Goal: Task Accomplishment & Management: Manage account settings

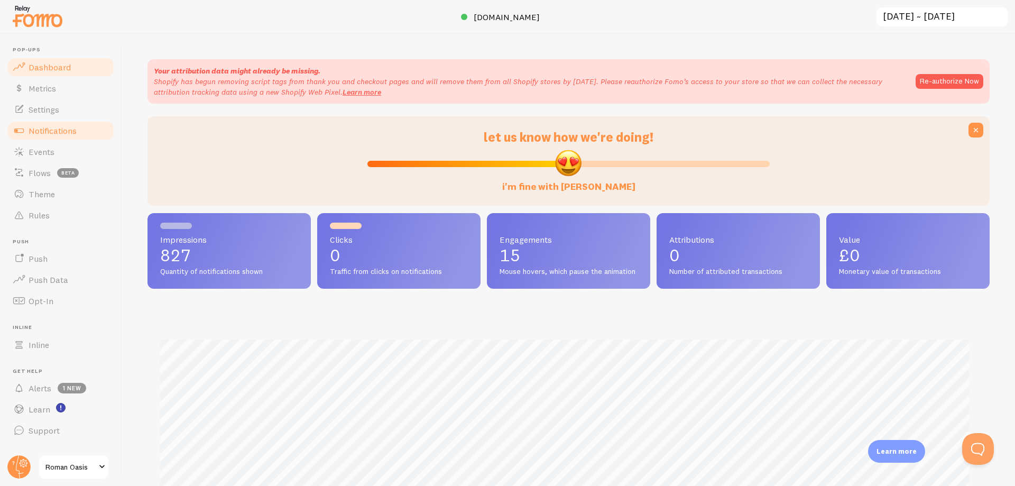
click at [48, 124] on link "Notifications" at bounding box center [60, 130] width 109 height 21
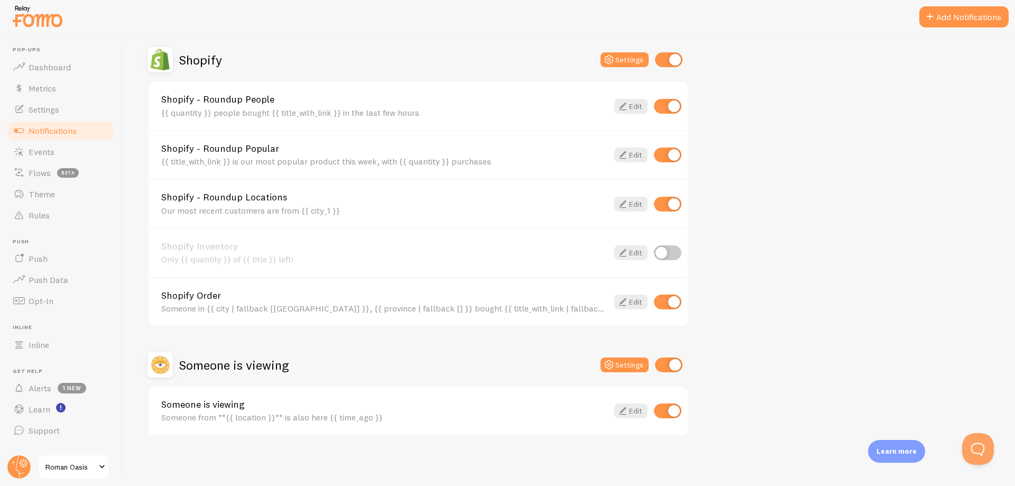
scroll to position [475, 0]
click at [630, 300] on link "Edit" at bounding box center [631, 301] width 33 height 15
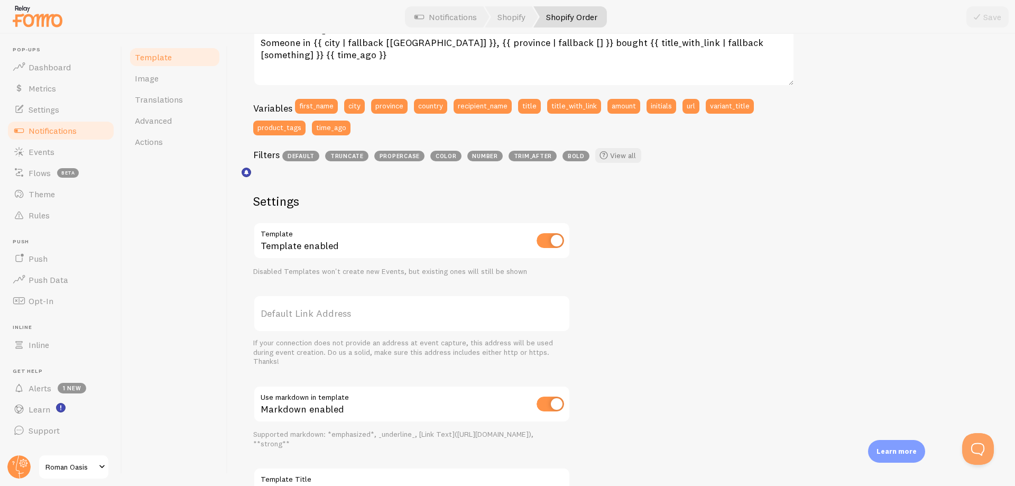
scroll to position [325, 0]
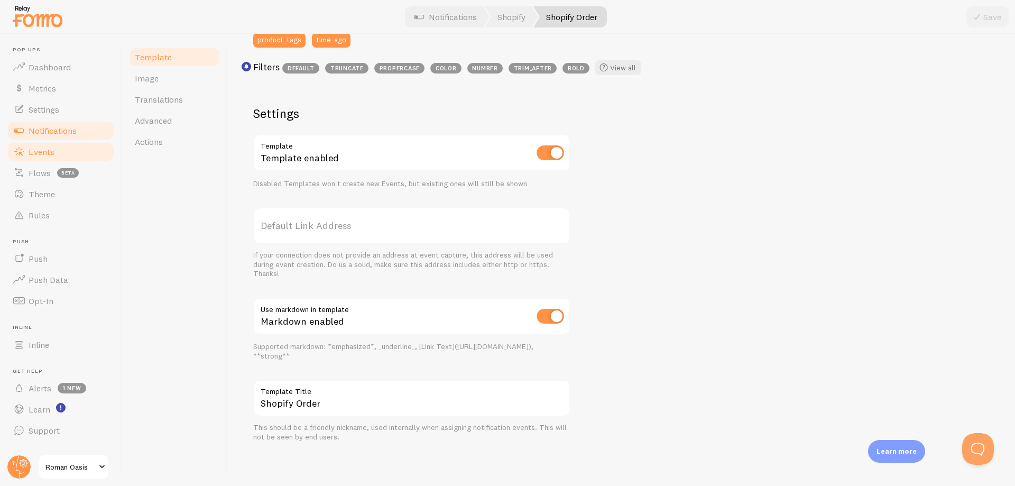
click at [42, 157] on span "Events" at bounding box center [42, 151] width 26 height 11
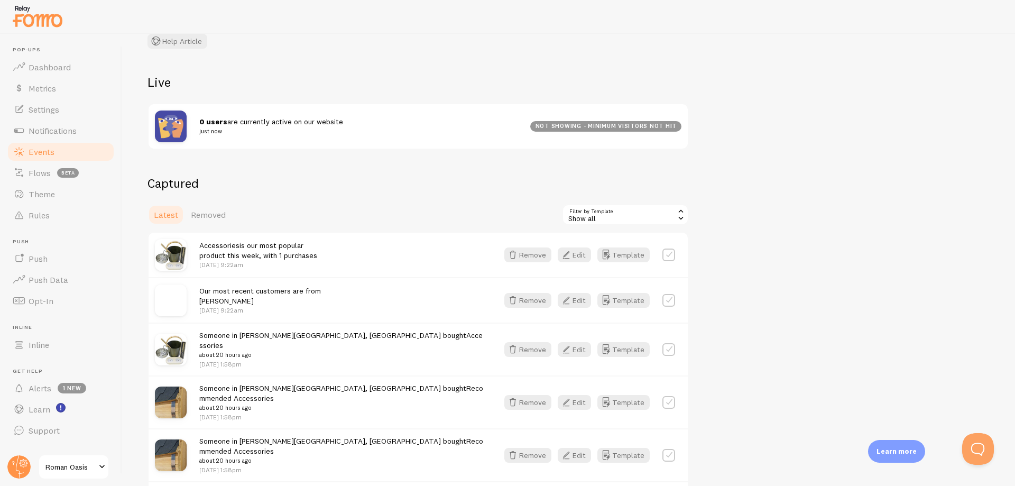
scroll to position [106, 0]
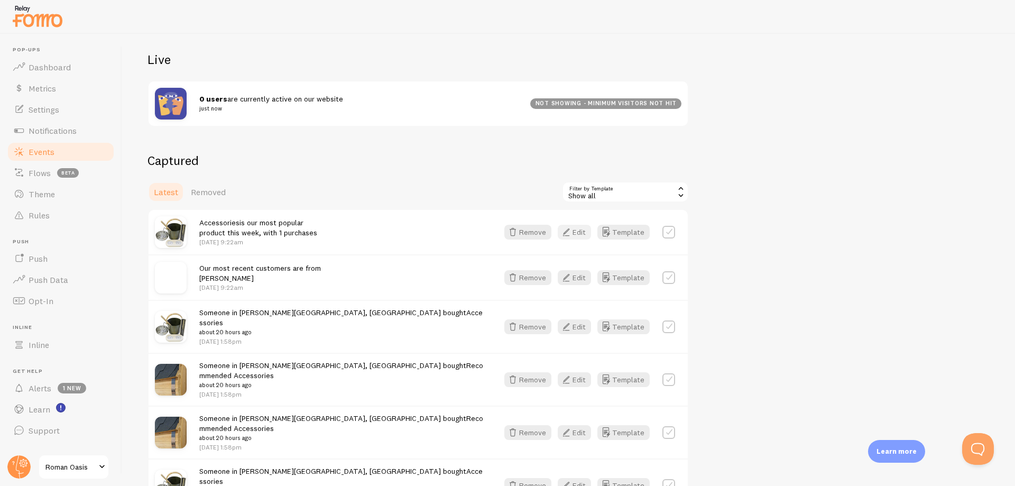
click at [576, 236] on button "Edit" at bounding box center [574, 232] width 33 height 15
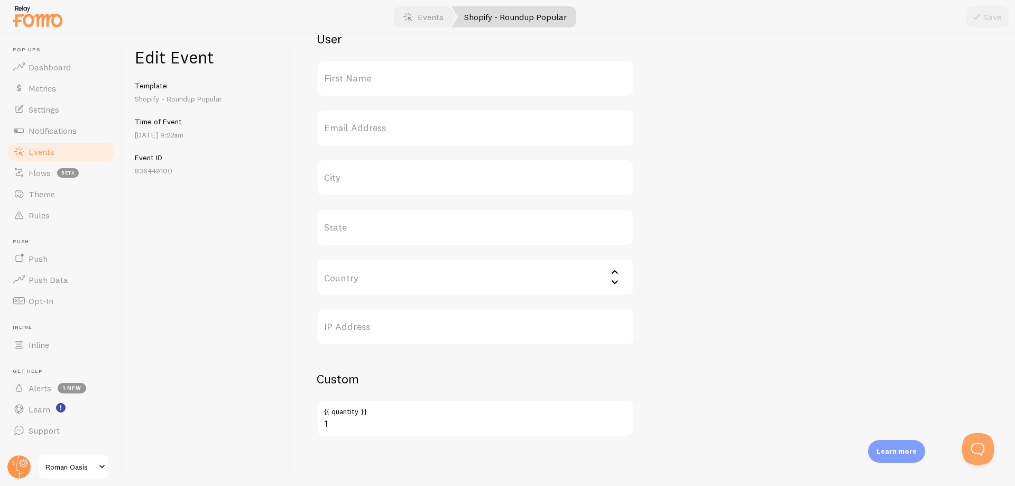
scroll to position [373, 0]
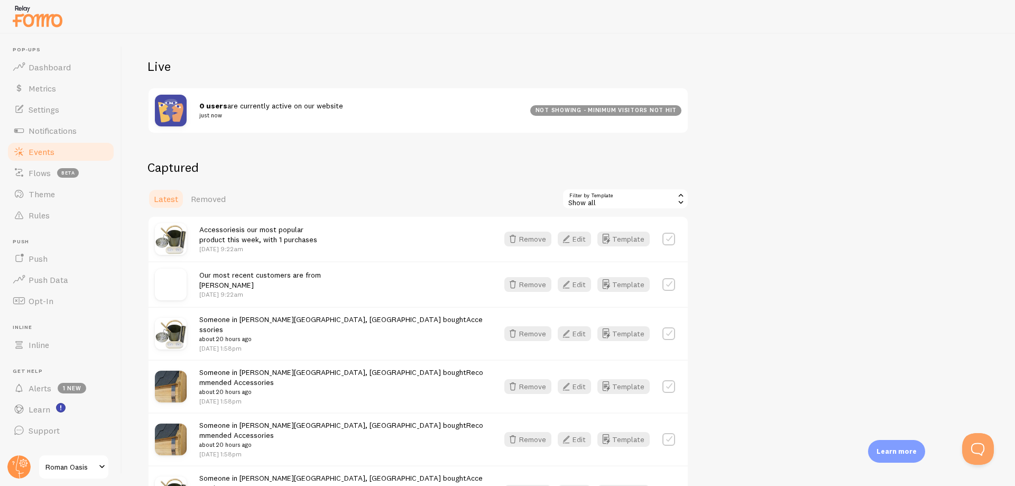
scroll to position [106, 0]
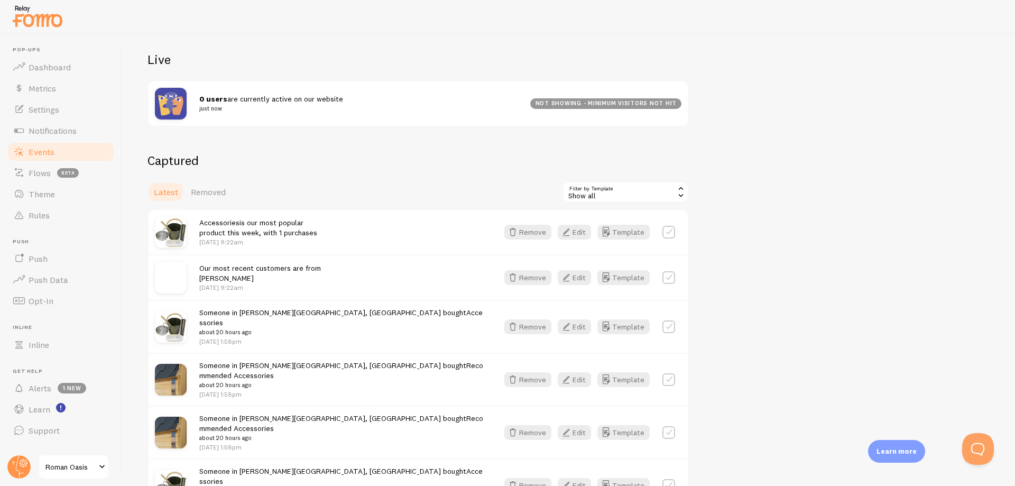
click at [670, 233] on label at bounding box center [669, 232] width 13 height 13
checkbox input "true"
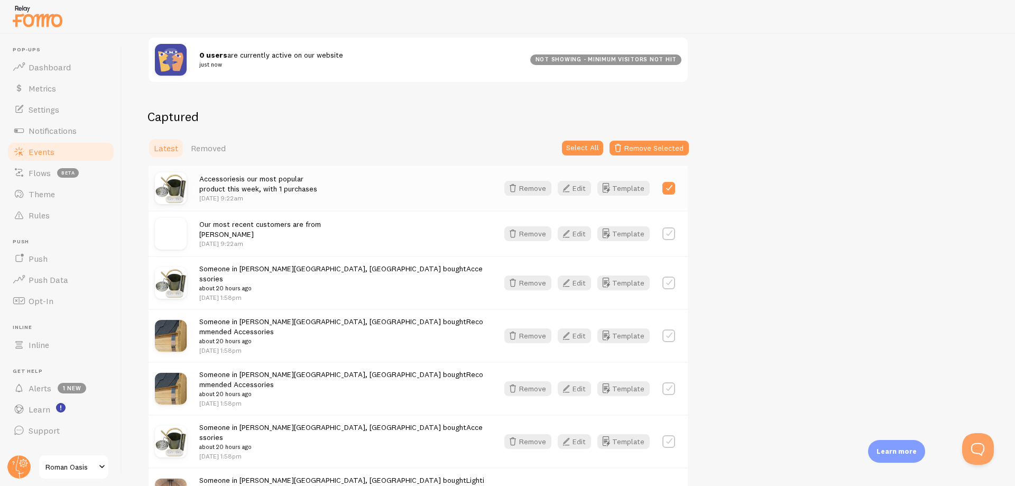
scroll to position [159, 0]
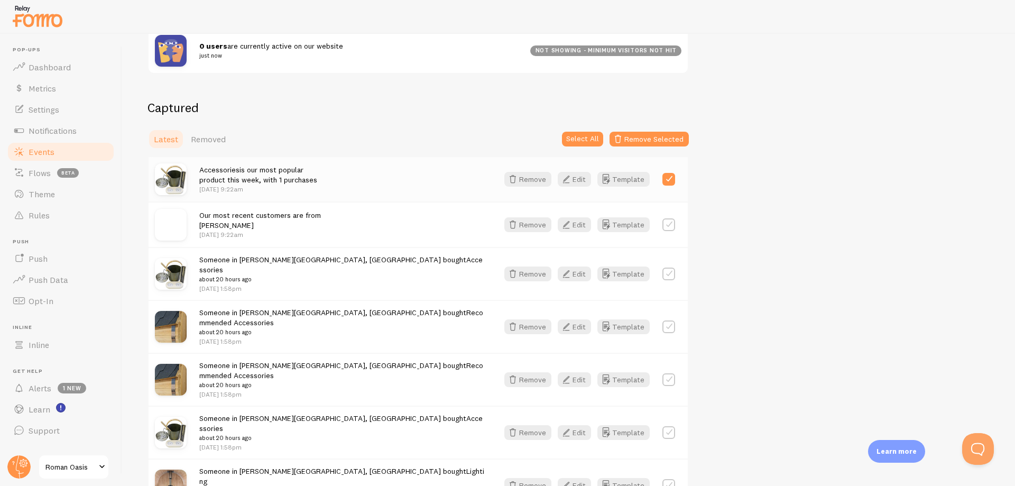
click at [666, 270] on label at bounding box center [669, 274] width 13 height 13
checkbox input "true"
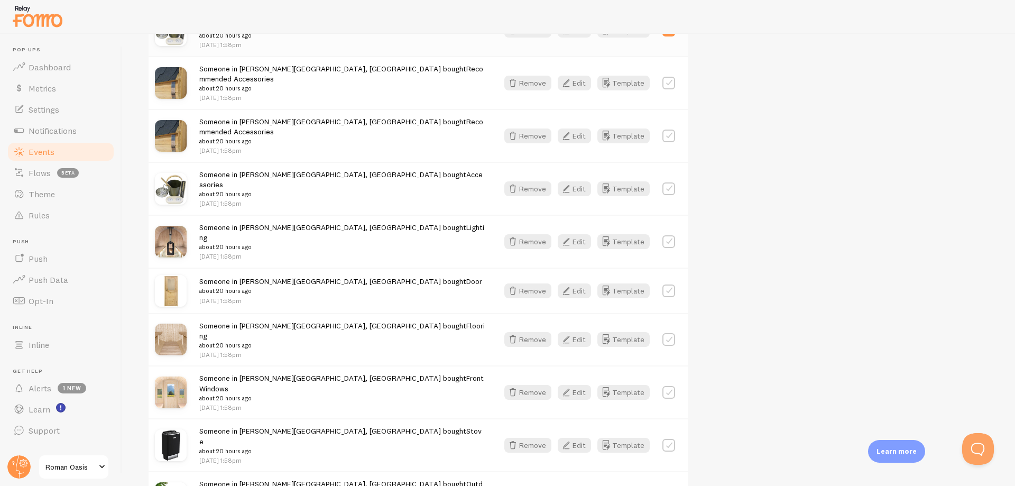
scroll to position [423, 0]
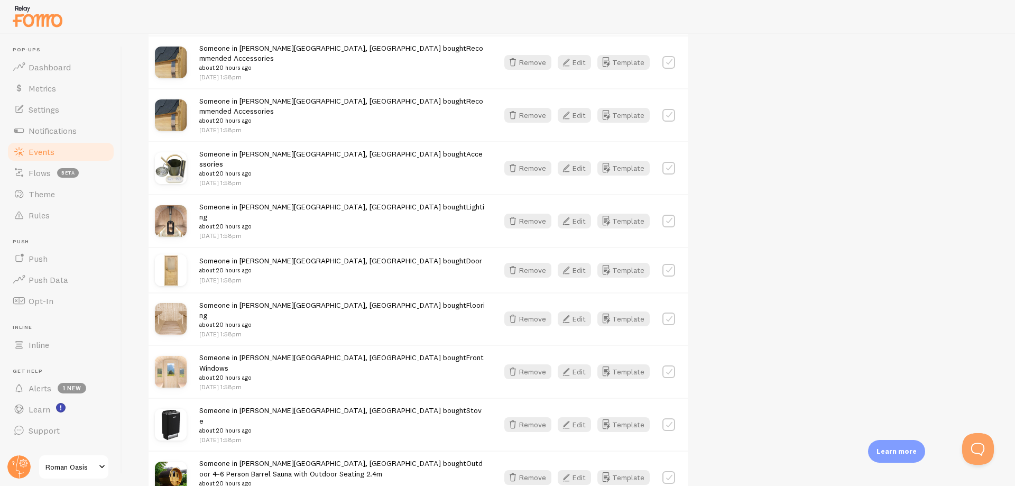
click at [668, 418] on label at bounding box center [669, 424] width 13 height 13
checkbox input "true"
click at [667, 365] on label at bounding box center [669, 371] width 13 height 13
checkbox input "true"
click at [673, 313] on label at bounding box center [669, 319] width 13 height 13
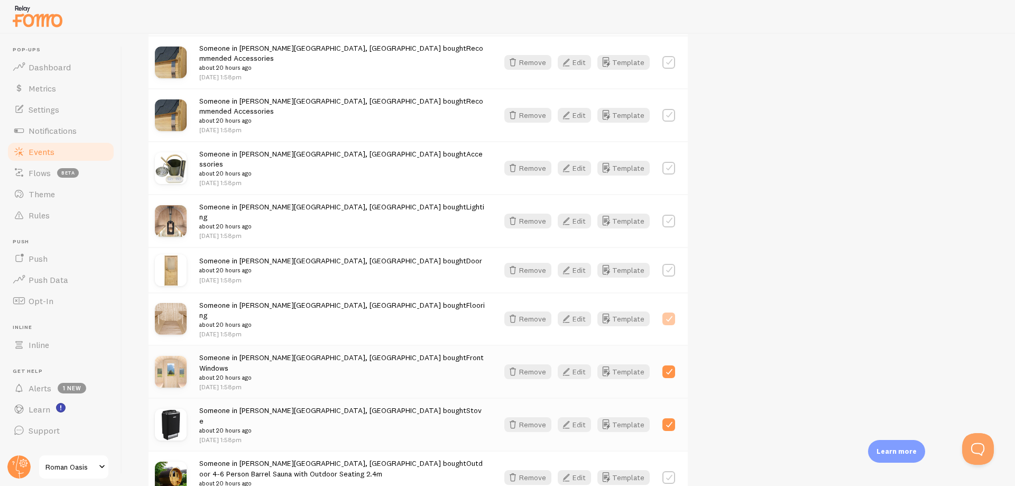
checkbox input "true"
click at [671, 264] on label at bounding box center [669, 270] width 13 height 13
checkbox input "true"
click at [666, 215] on label at bounding box center [669, 221] width 13 height 13
checkbox input "true"
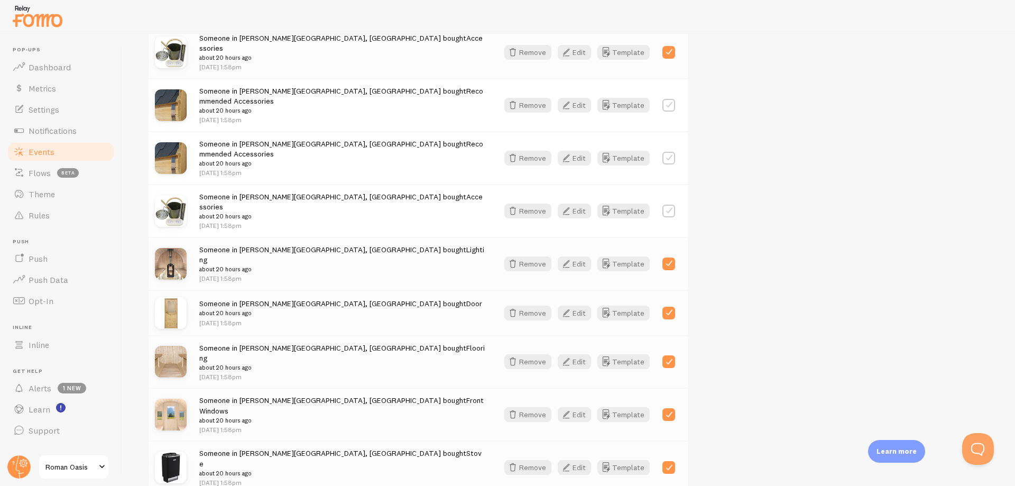
scroll to position [370, 0]
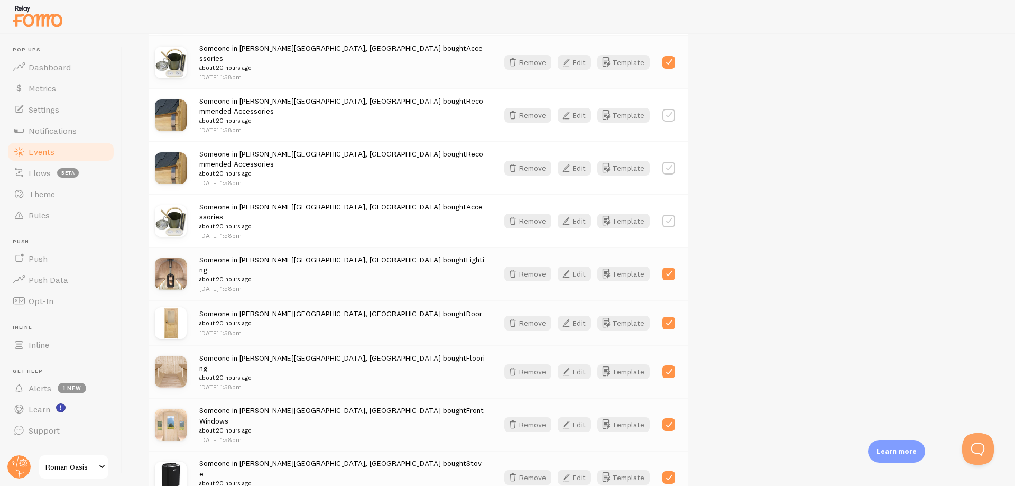
click at [667, 215] on label at bounding box center [669, 221] width 13 height 13
checkbox input "true"
click at [673, 162] on label at bounding box center [669, 168] width 13 height 13
checkbox input "true"
click at [669, 109] on label at bounding box center [669, 115] width 13 height 13
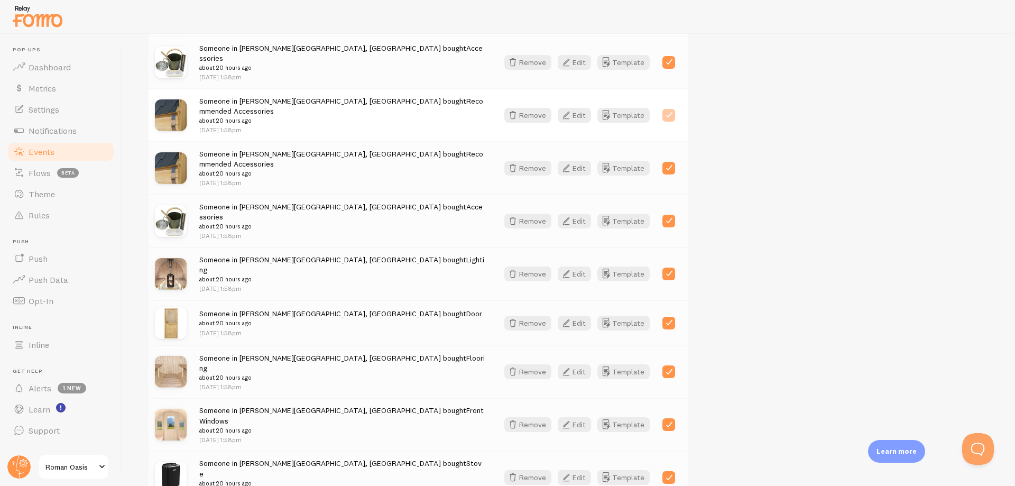
checkbox input "true"
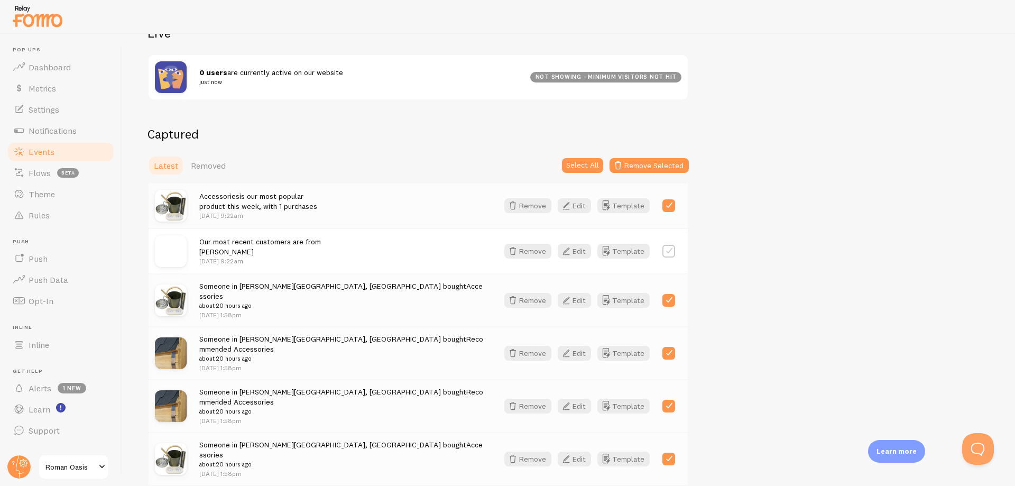
scroll to position [106, 0]
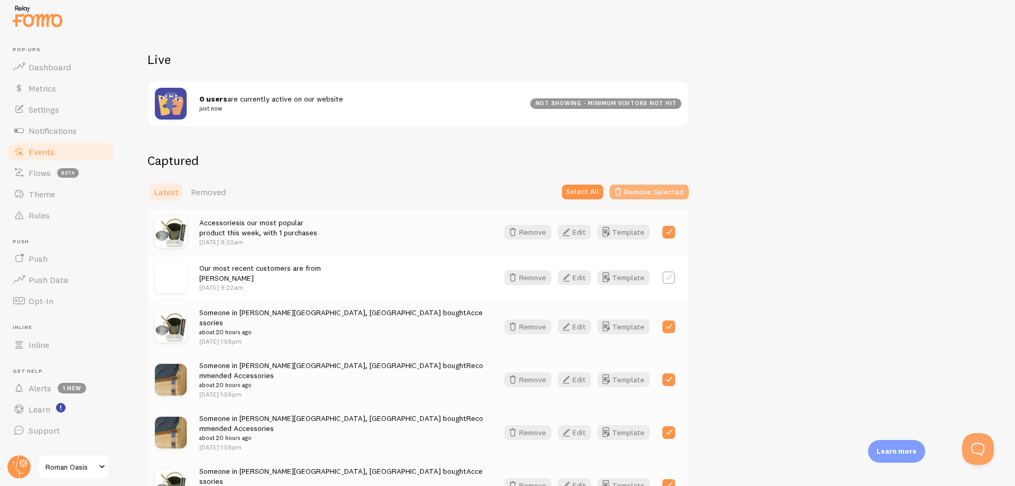
click at [630, 192] on button "Remove Selected" at bounding box center [649, 192] width 79 height 15
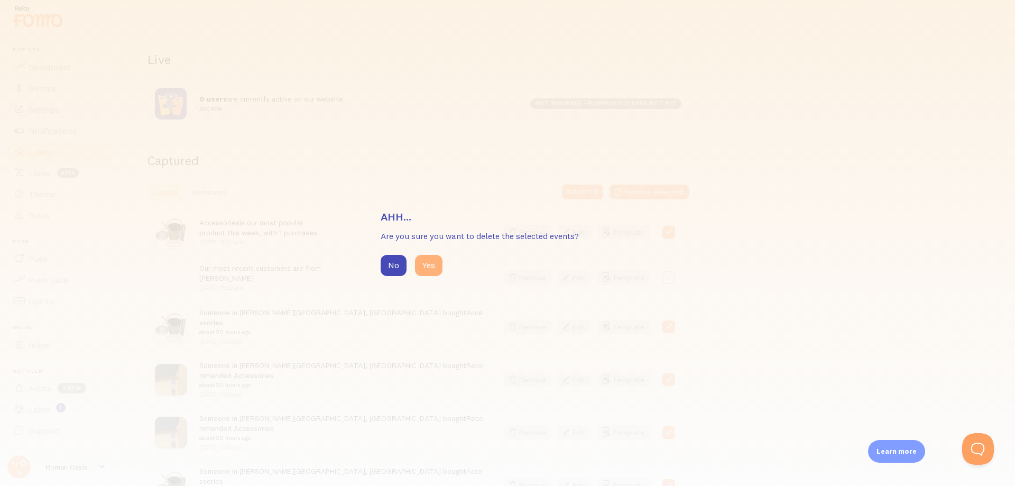
click at [438, 259] on button "Yes" at bounding box center [429, 265] width 28 height 21
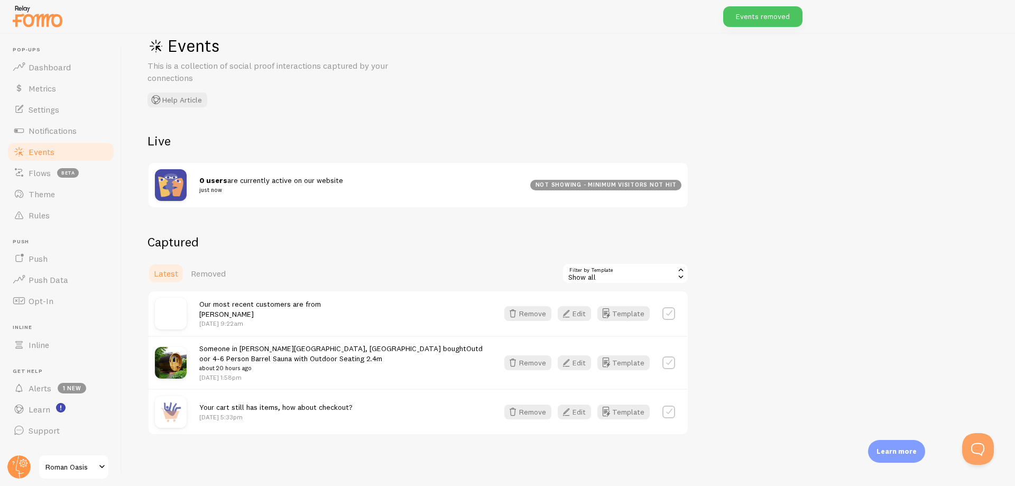
click at [287, 212] on div "You're removing Events manually. Set up Rules and Filters to automatically sani…" at bounding box center [568, 260] width 893 height 452
click at [54, 126] on span "Notifications" at bounding box center [53, 130] width 48 height 11
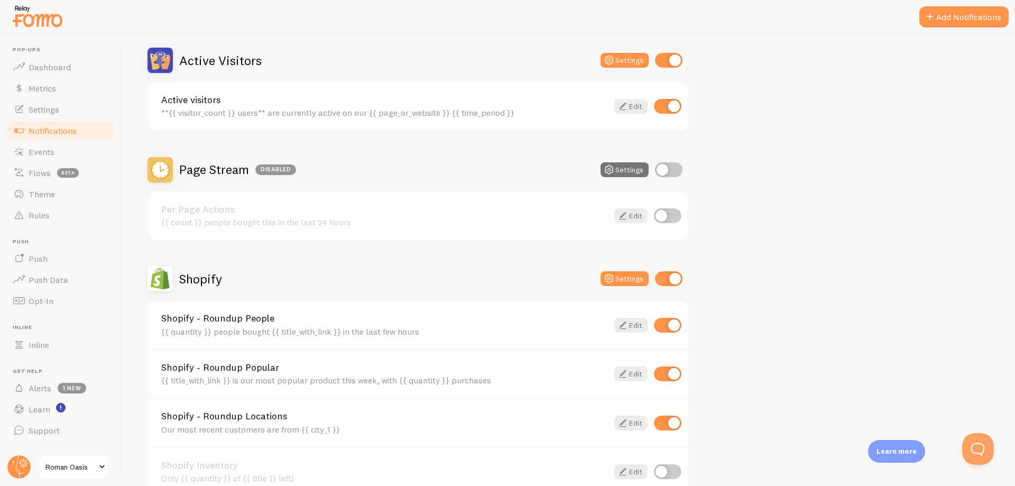
scroll to position [264, 0]
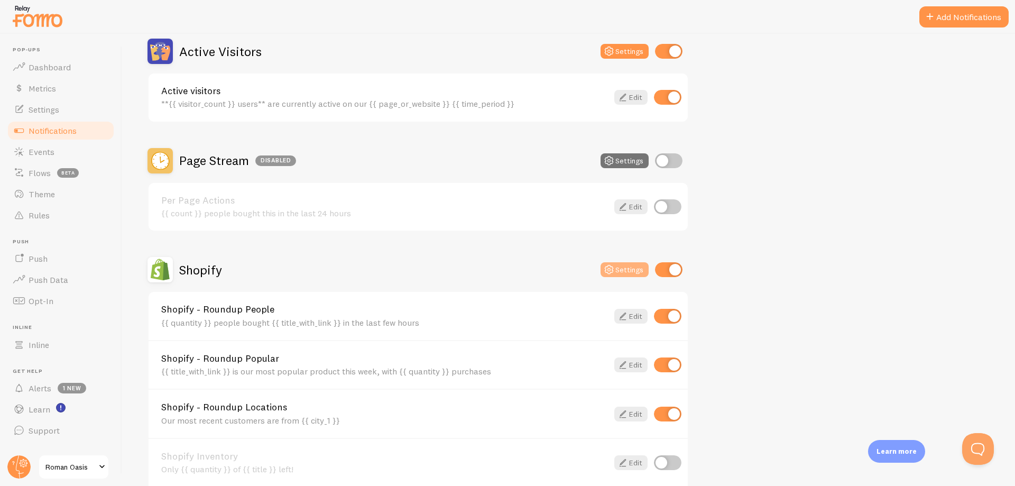
click at [619, 273] on button "Settings" at bounding box center [625, 269] width 48 height 15
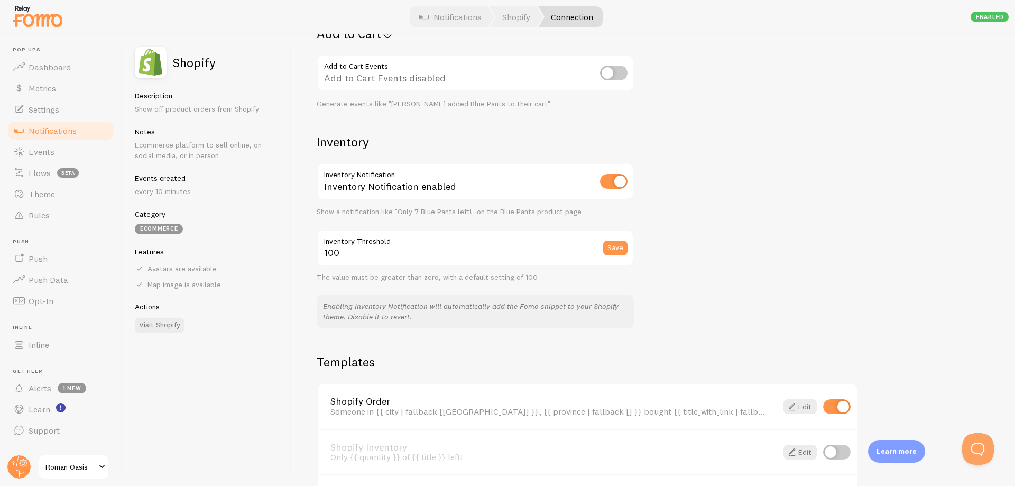
scroll to position [476, 0]
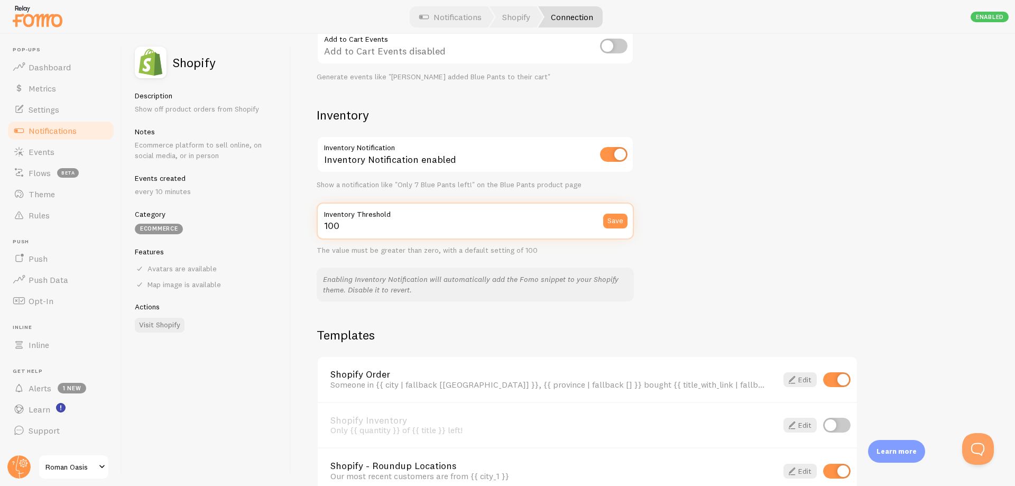
drag, startPoint x: 354, startPoint y: 224, endPoint x: 303, endPoint y: 224, distance: 51.3
click at [303, 224] on div "Settings Connection Connection enabled Disabled Connections won't create new Ev…" at bounding box center [653, 260] width 724 height 452
type input "5"
click at [289, 227] on div "Shopify Description Show off product orders from Shopify Notes Ecommerce platfo…" at bounding box center [206, 260] width 169 height 452
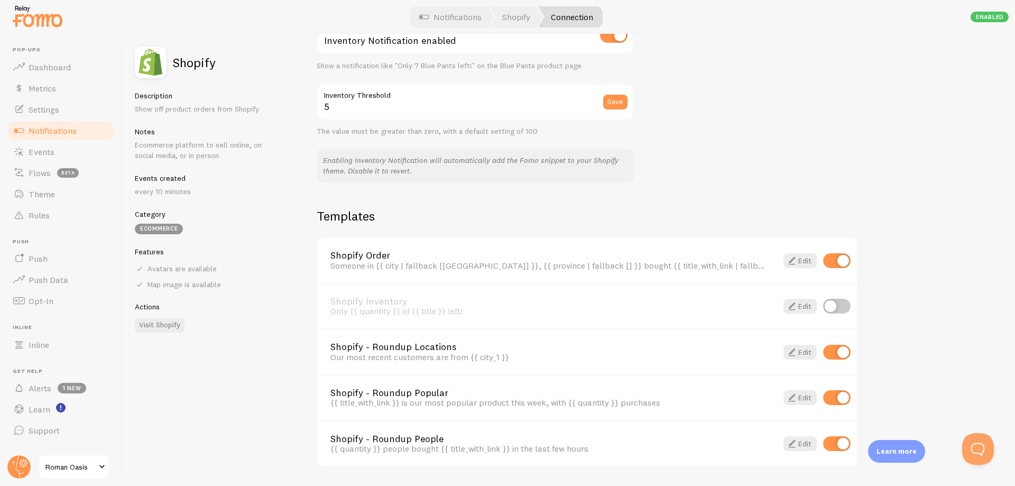
scroll to position [627, 0]
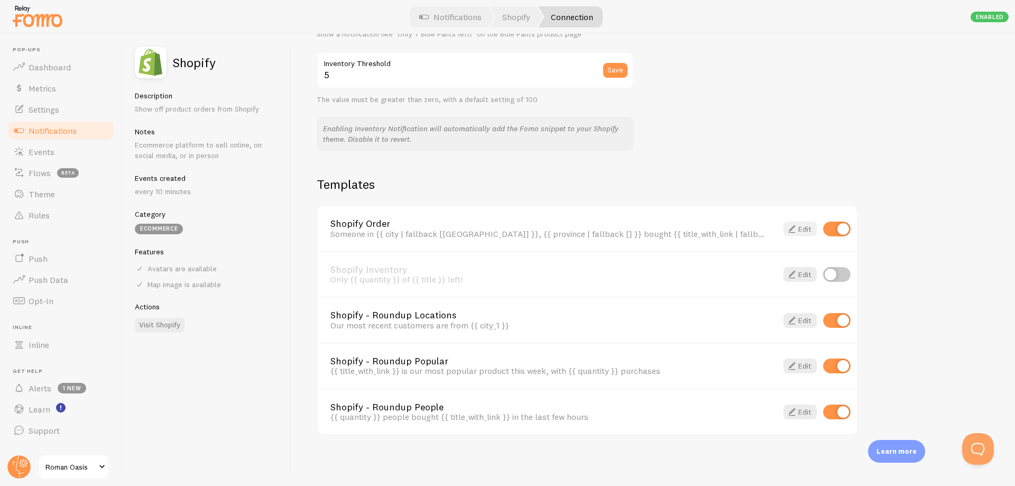
click at [798, 227] on span at bounding box center [792, 229] width 13 height 13
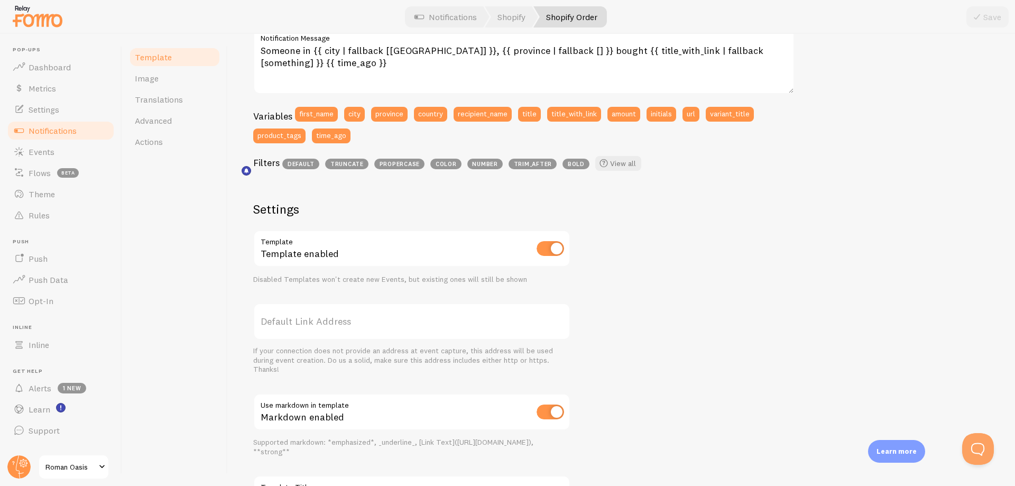
scroll to position [325, 0]
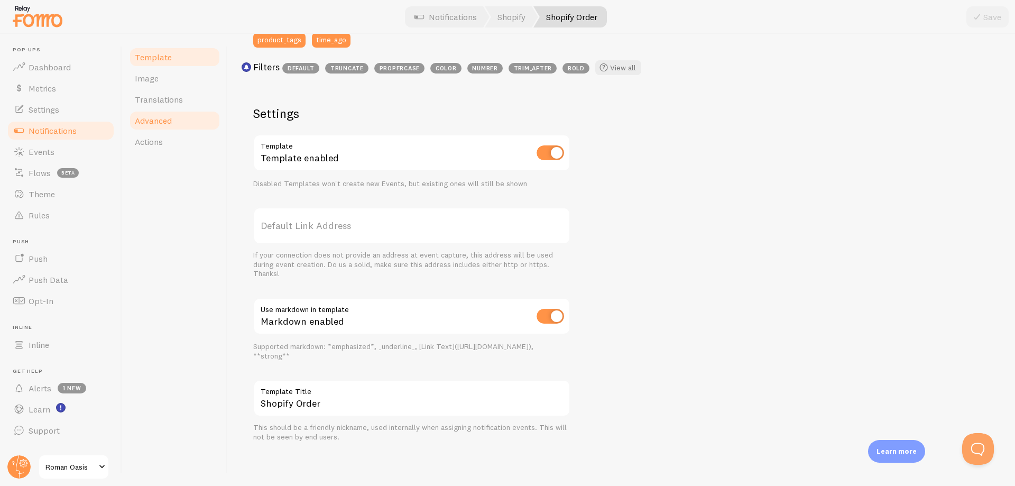
click at [173, 113] on link "Advanced" at bounding box center [175, 120] width 93 height 21
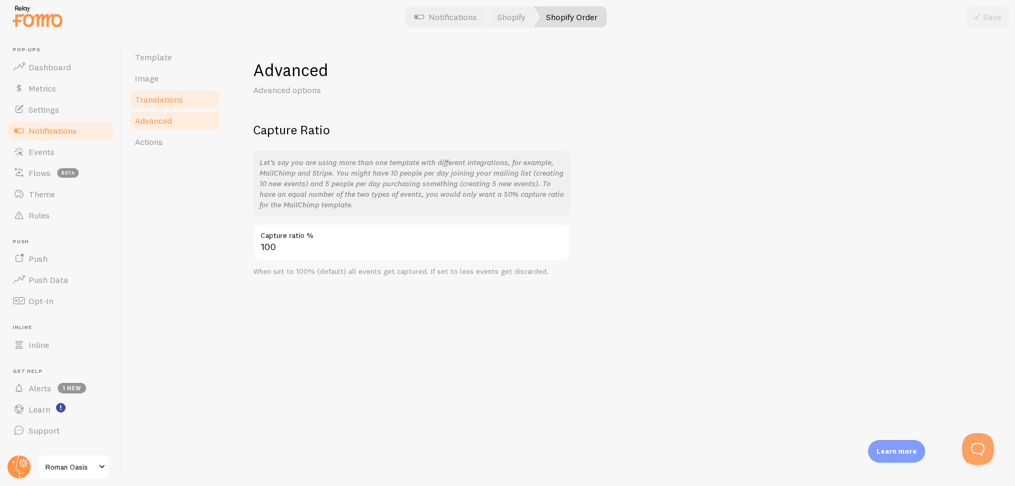
click at [174, 100] on span "Translations" at bounding box center [159, 99] width 48 height 11
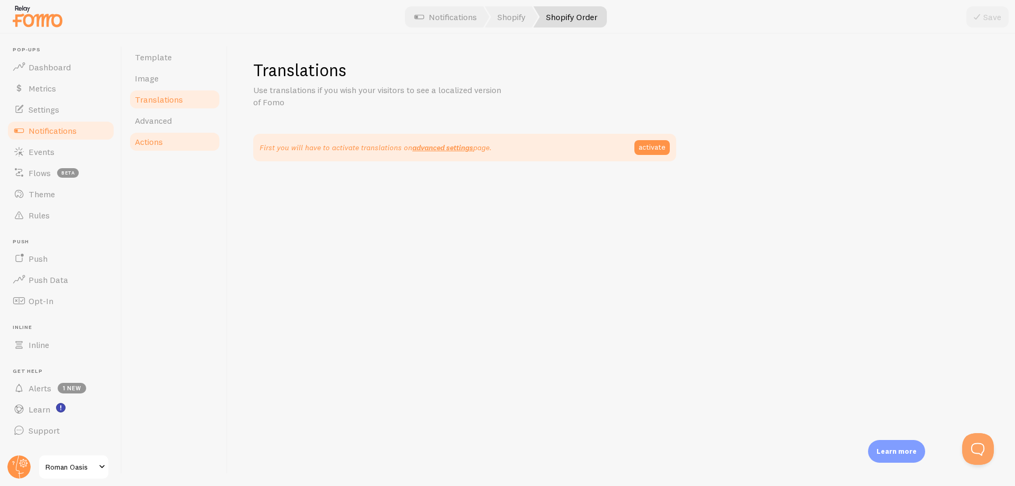
click at [172, 138] on link "Actions" at bounding box center [175, 141] width 93 height 21
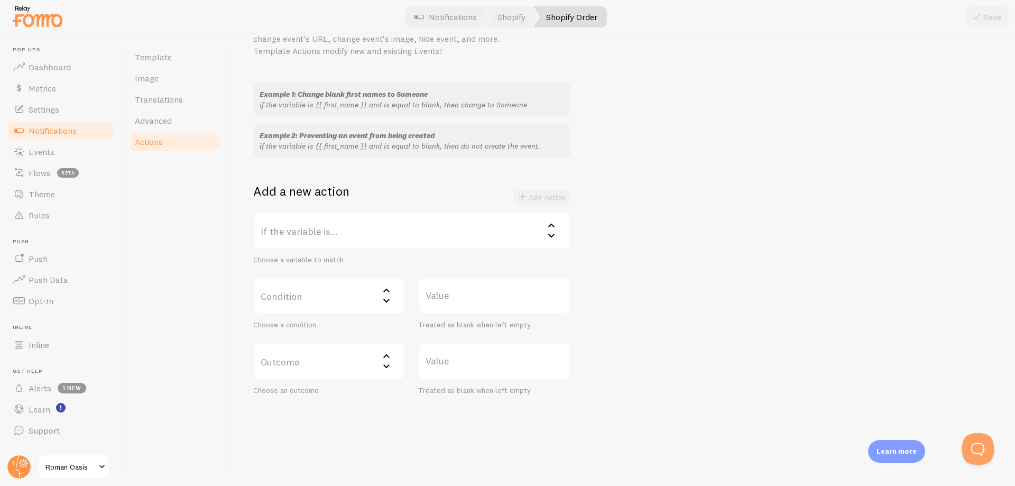
scroll to position [64, 0]
click at [54, 210] on link "Rules" at bounding box center [60, 215] width 109 height 21
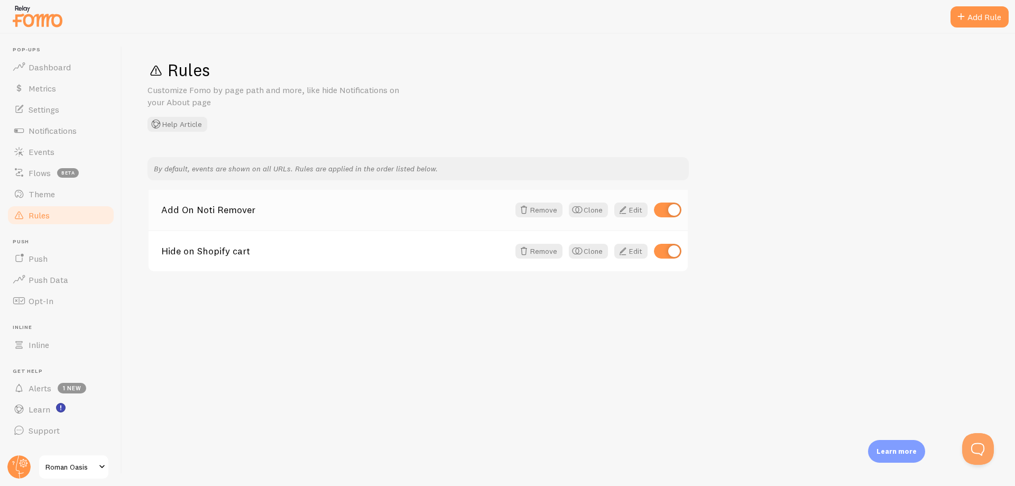
click at [633, 217] on div "Add On Noti Remover Remove Clone Edit" at bounding box center [418, 210] width 539 height 40
click at [632, 214] on link "Edit" at bounding box center [631, 210] width 33 height 15
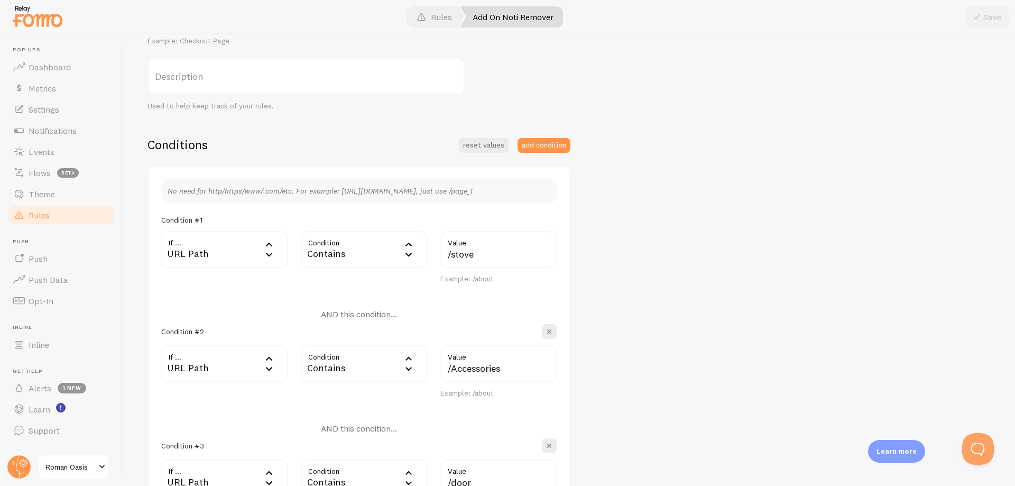
scroll to position [74, 0]
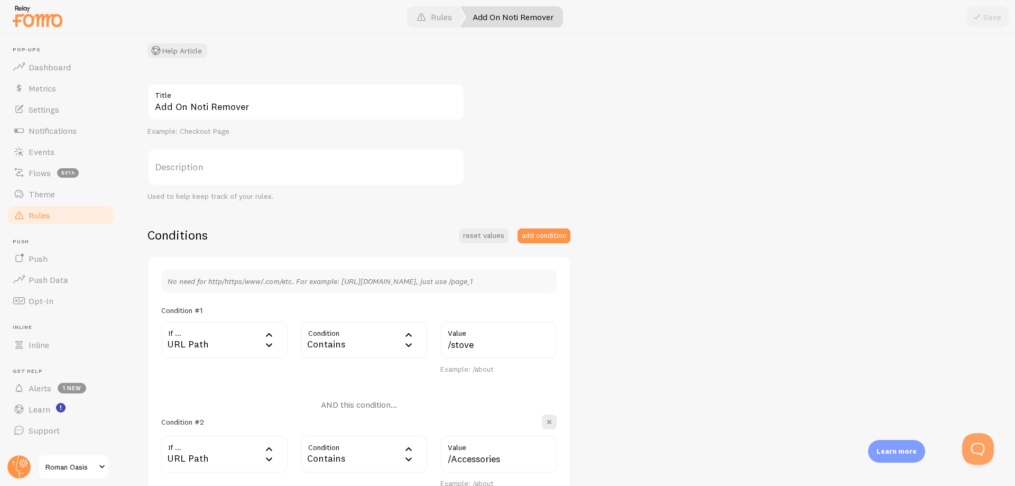
click at [363, 404] on h4 "AND this condition..." at bounding box center [359, 404] width 76 height 11
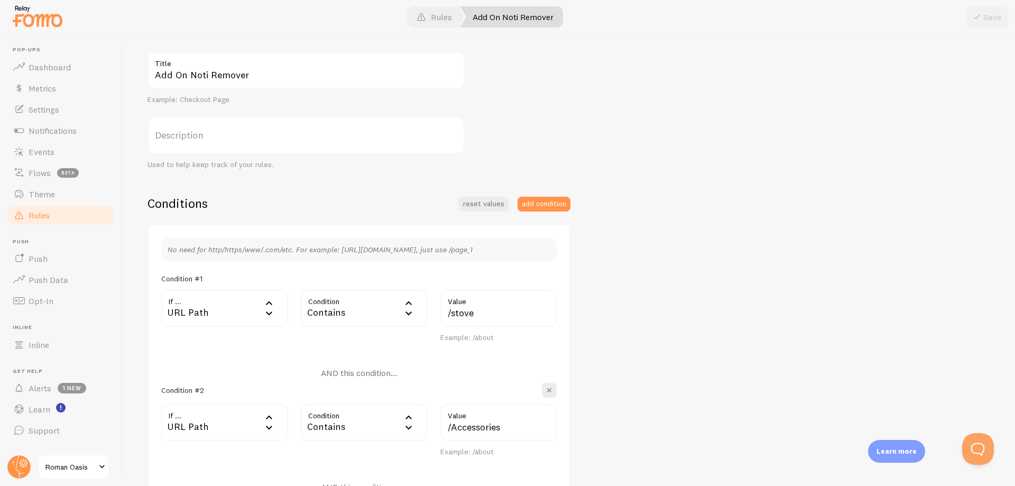
scroll to position [21, 0]
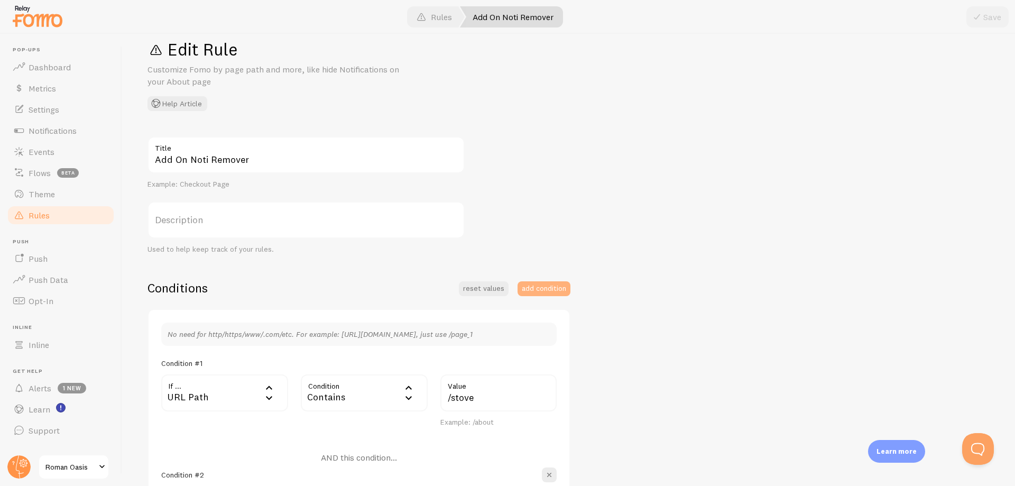
click at [533, 287] on button "add condition" at bounding box center [544, 288] width 53 height 15
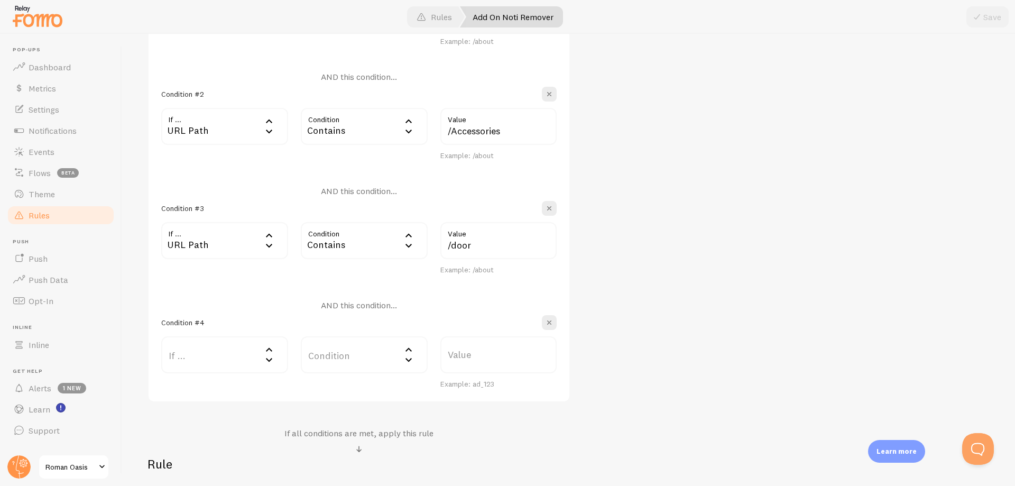
scroll to position [444, 0]
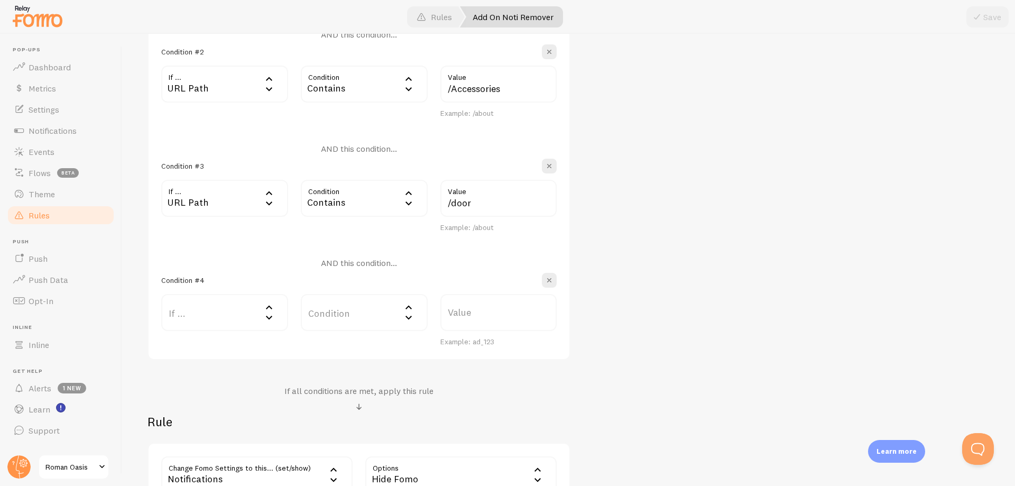
click at [250, 306] on label "If ..." at bounding box center [224, 312] width 127 height 37
click at [297, 281] on div "Condition #4" at bounding box center [359, 280] width 396 height 15
click at [373, 273] on div "Condition #4" at bounding box center [359, 280] width 396 height 15
click at [344, 265] on h4 "AND this condition..." at bounding box center [359, 263] width 76 height 11
click at [345, 264] on h4 "AND this condition..." at bounding box center [359, 263] width 76 height 11
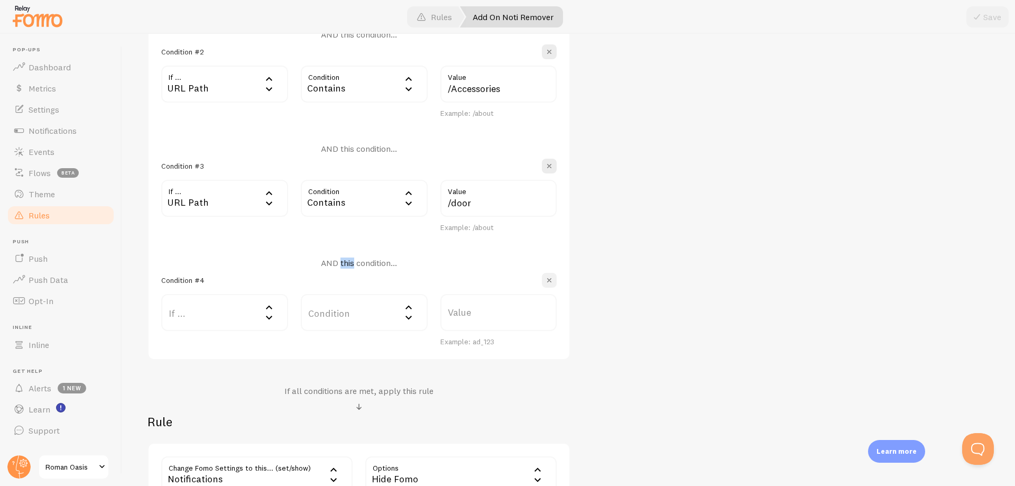
click at [544, 276] on span "button" at bounding box center [549, 280] width 11 height 11
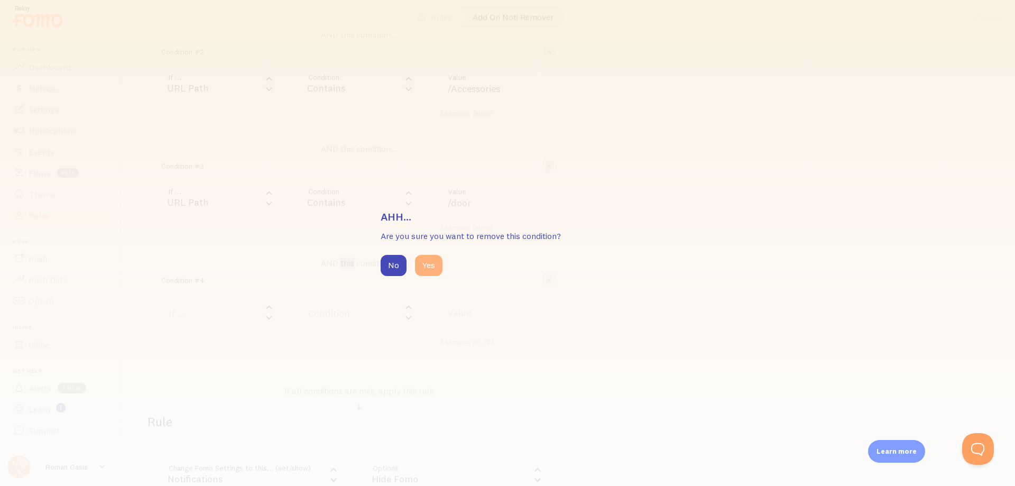
click at [424, 259] on button "Yes" at bounding box center [429, 265] width 28 height 21
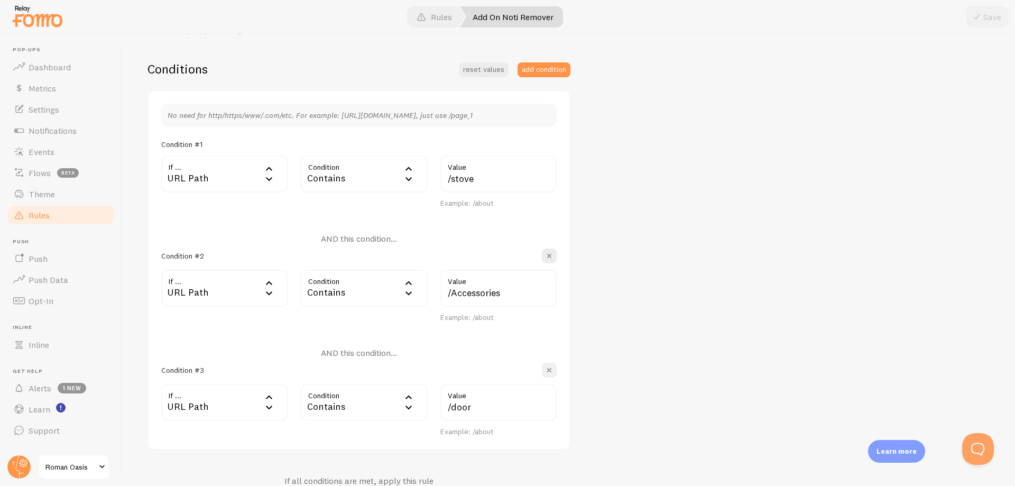
scroll to position [232, 0]
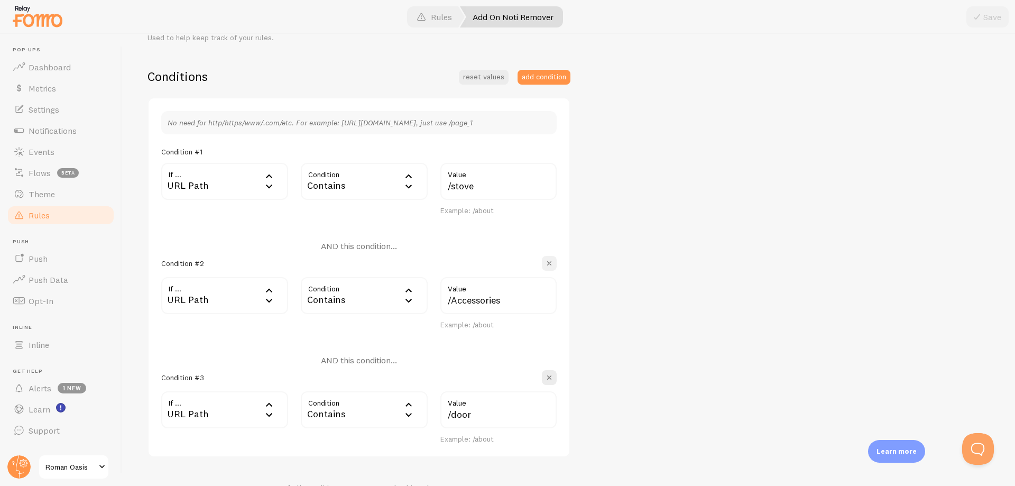
click at [550, 263] on span "button" at bounding box center [549, 263] width 11 height 11
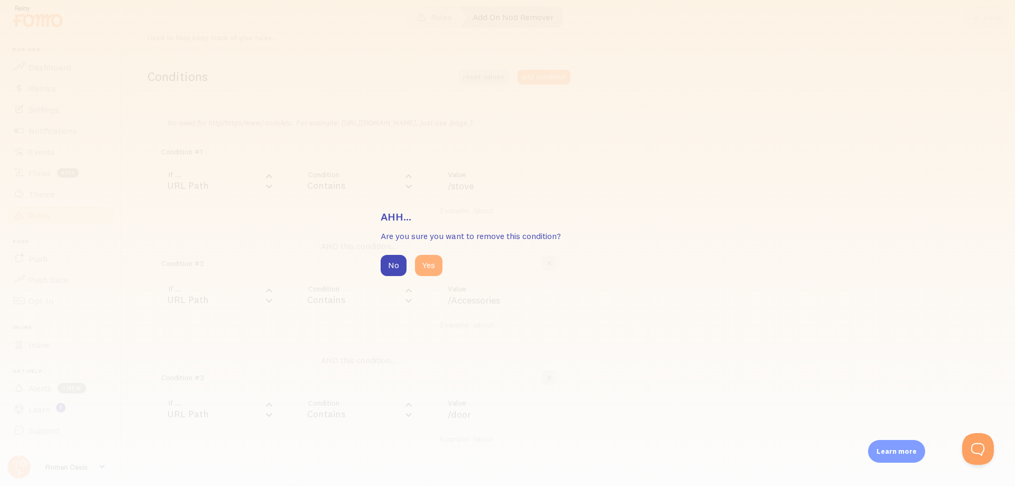
click at [436, 260] on button "Yes" at bounding box center [429, 265] width 28 height 21
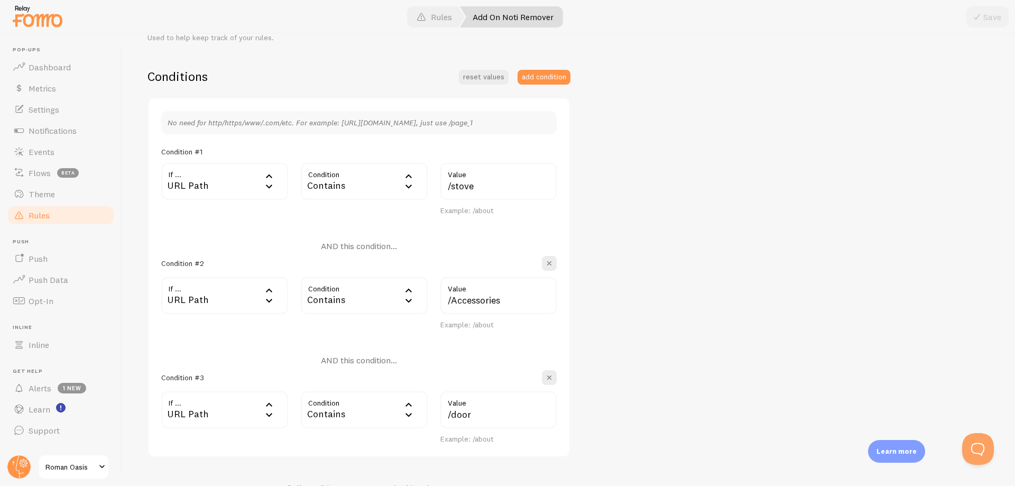
type input "/door"
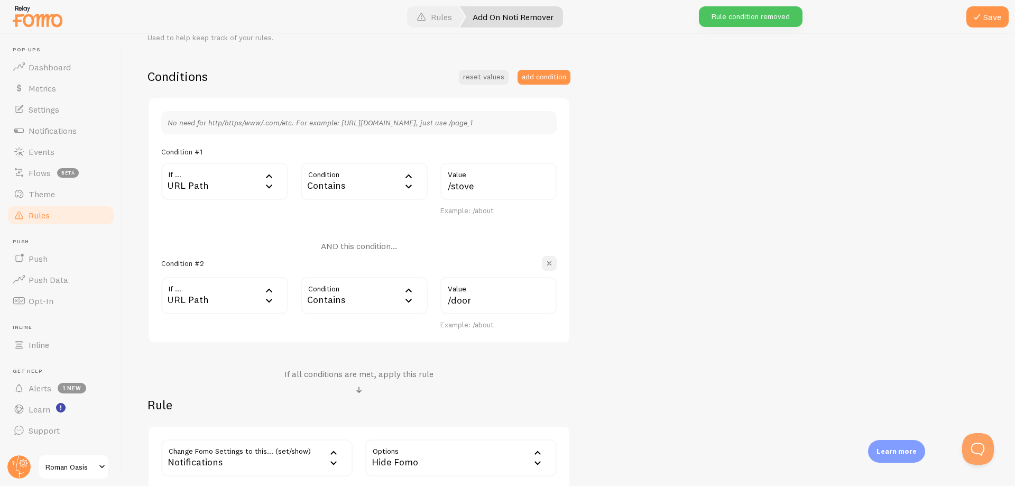
click at [548, 265] on span "button" at bounding box center [549, 263] width 11 height 11
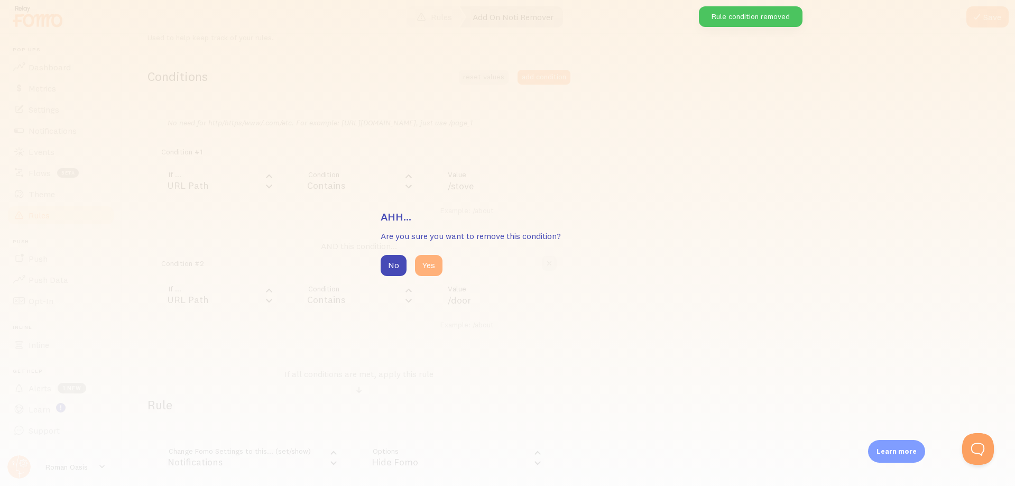
click at [441, 262] on button "Yes" at bounding box center [429, 265] width 28 height 21
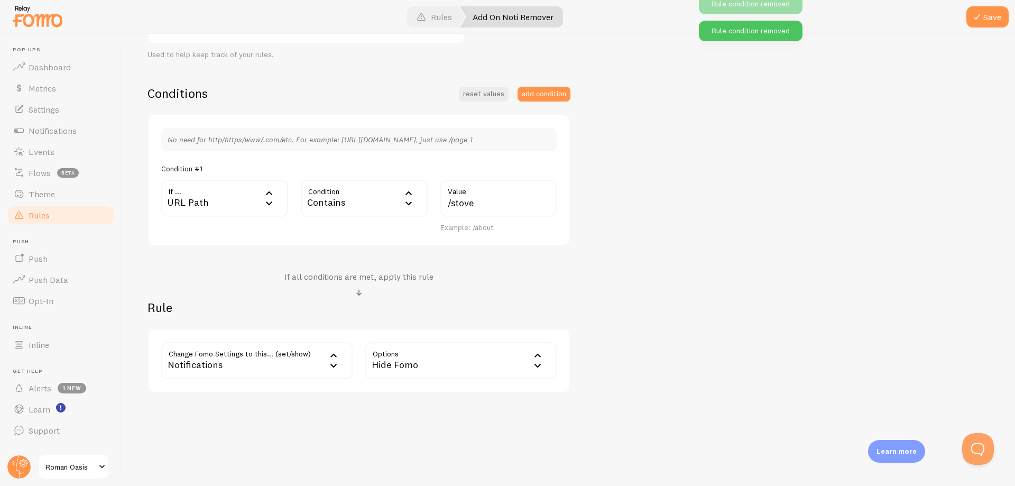
click at [320, 357] on div "Notifications" at bounding box center [256, 360] width 191 height 37
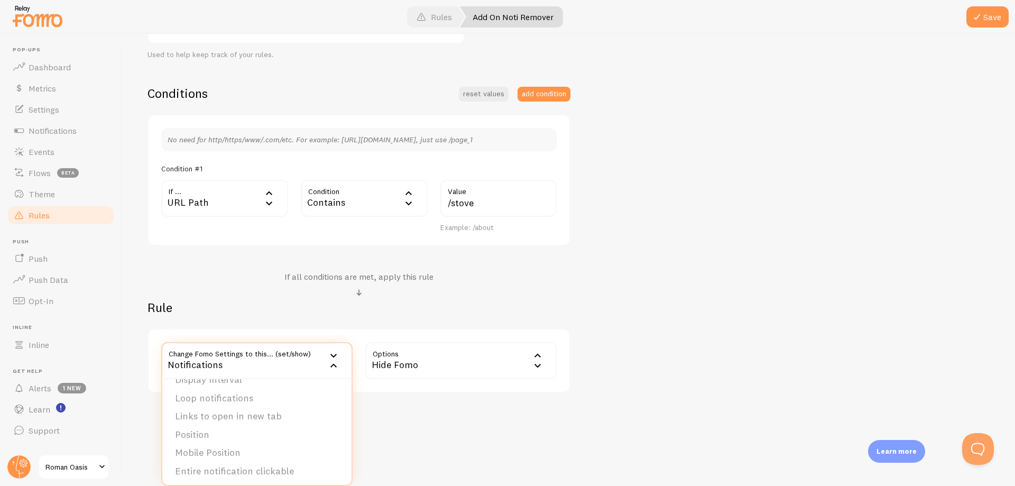
scroll to position [107, 0]
click at [411, 444] on div "Edit Rule Customize Fomo by page path and more, like hide Notifications on your…" at bounding box center [568, 260] width 893 height 452
click at [447, 367] on div "Hide Fomo" at bounding box center [460, 360] width 191 height 37
click at [457, 357] on div "Hide Fomo" at bounding box center [460, 360] width 191 height 37
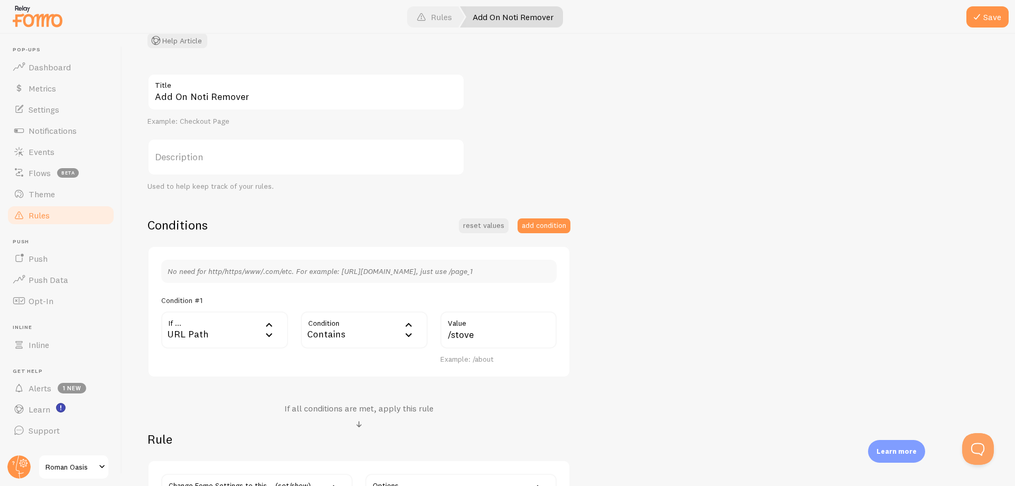
scroll to position [0, 0]
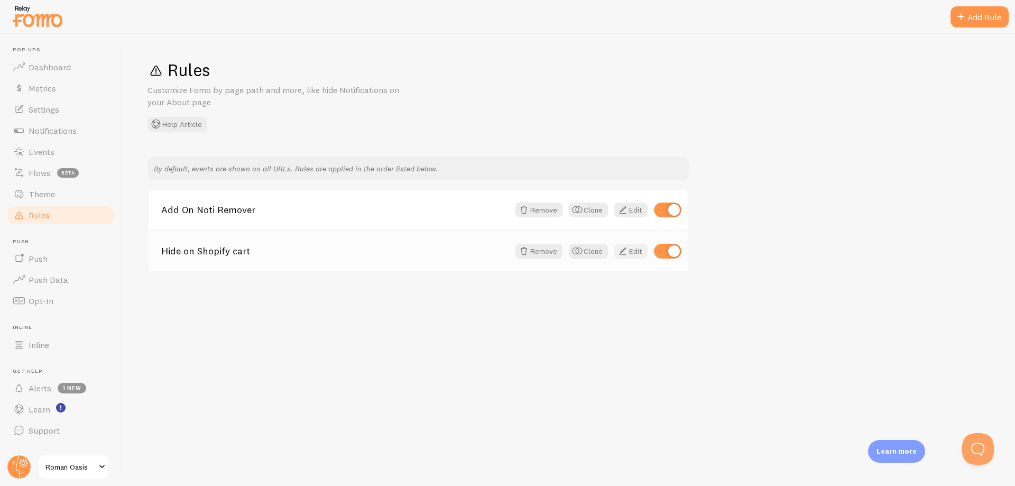
click at [627, 248] on span at bounding box center [623, 251] width 13 height 13
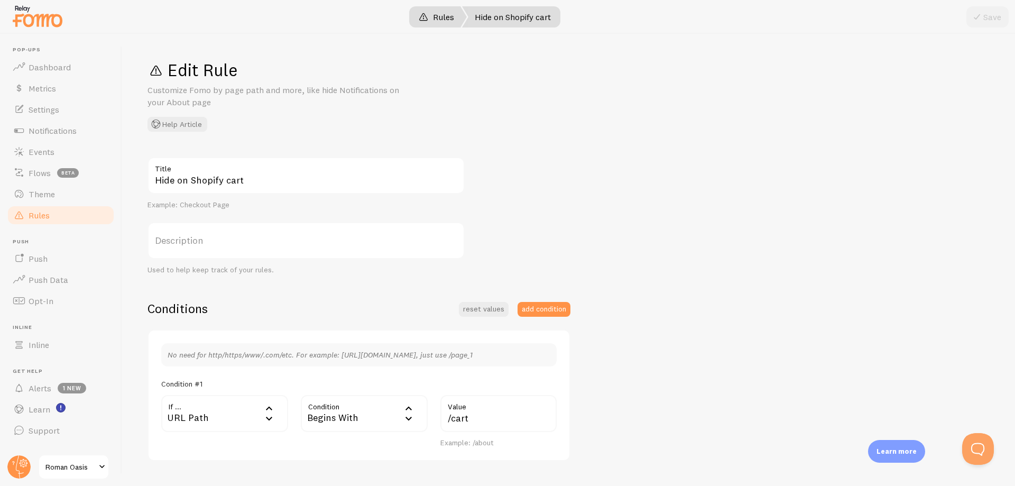
click at [427, 24] on link "Rules" at bounding box center [436, 16] width 61 height 21
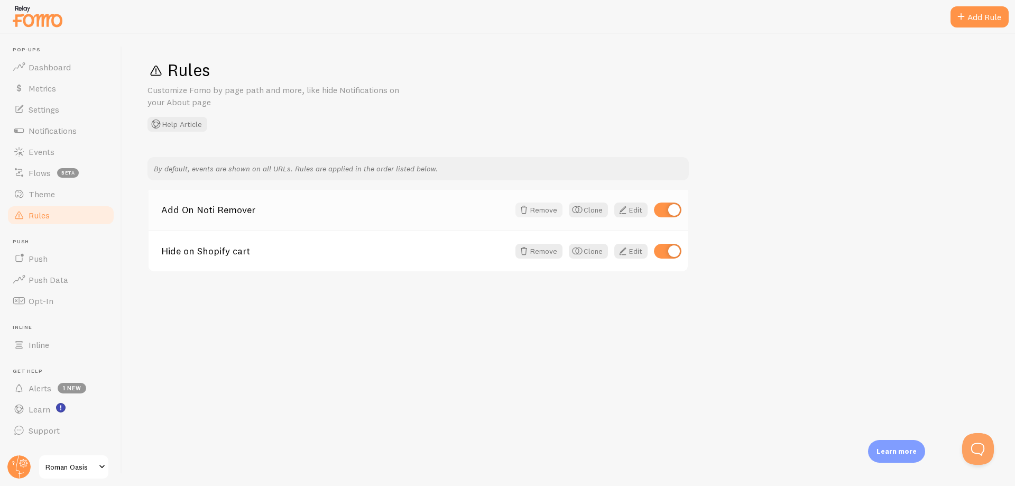
click at [536, 209] on button "Remove" at bounding box center [539, 210] width 47 height 15
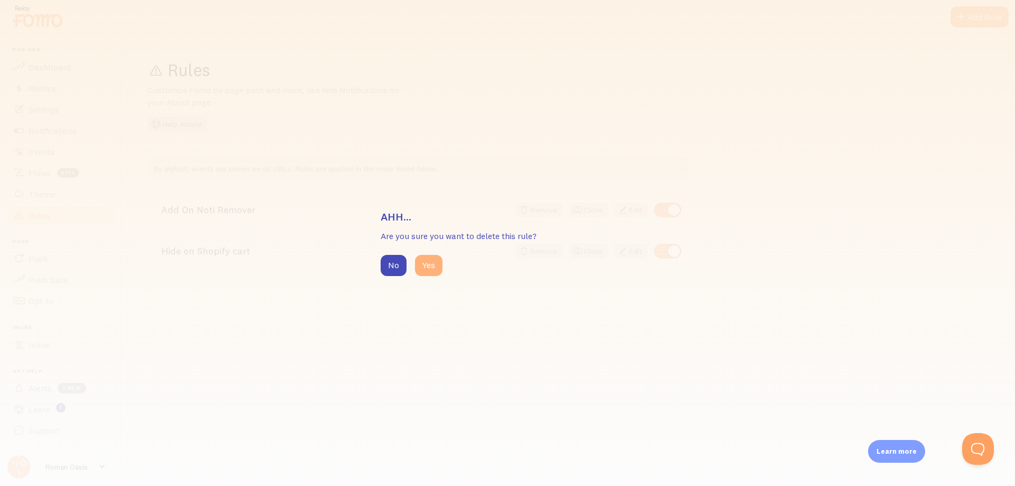
click at [441, 270] on button "Yes" at bounding box center [429, 265] width 28 height 21
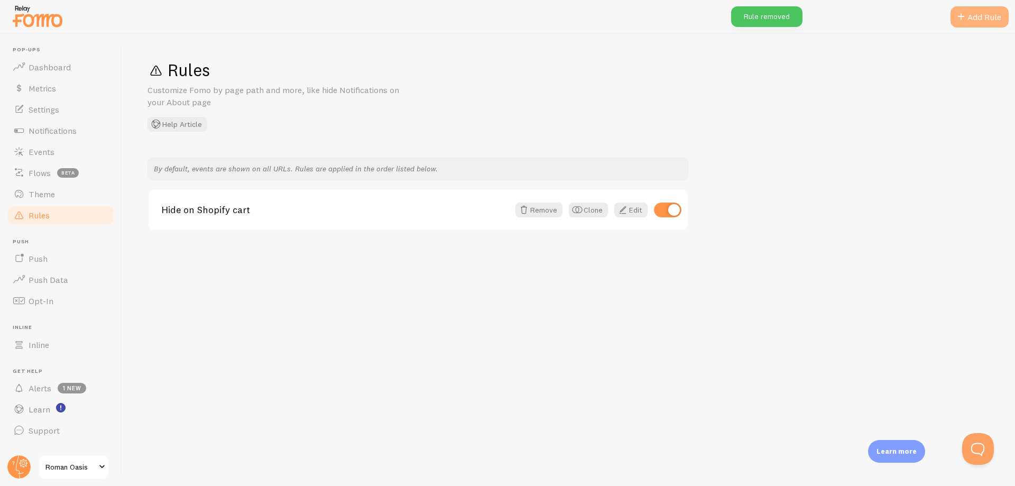
click at [963, 18] on span at bounding box center [961, 17] width 13 height 13
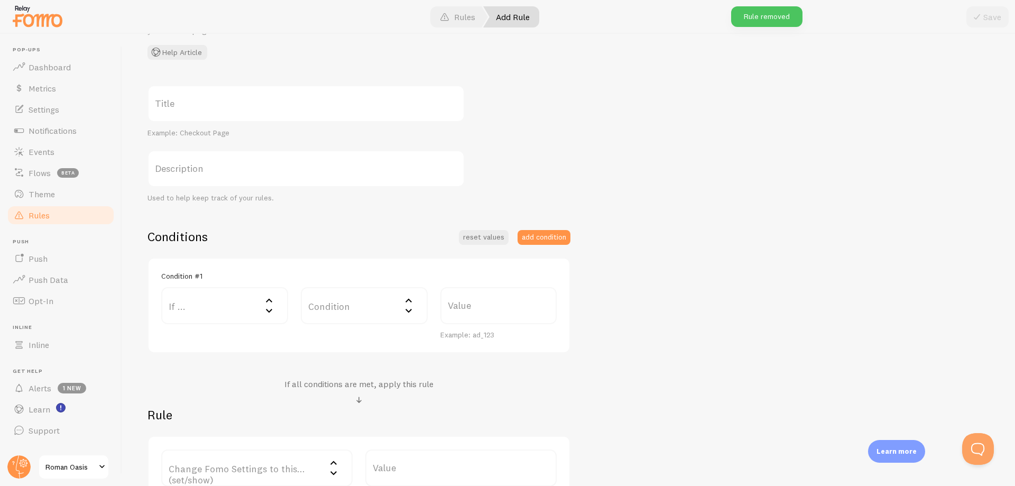
scroll to position [106, 0]
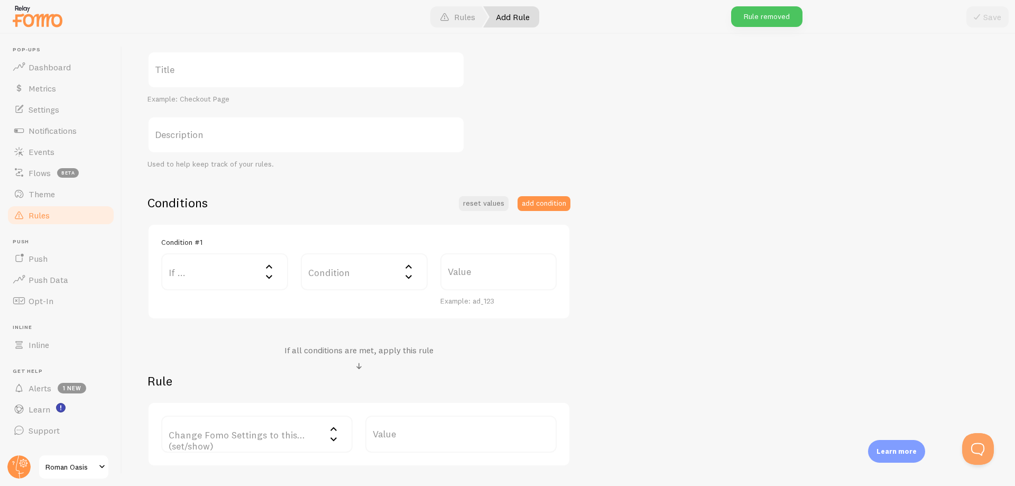
click at [233, 272] on label "If ..." at bounding box center [224, 271] width 127 height 37
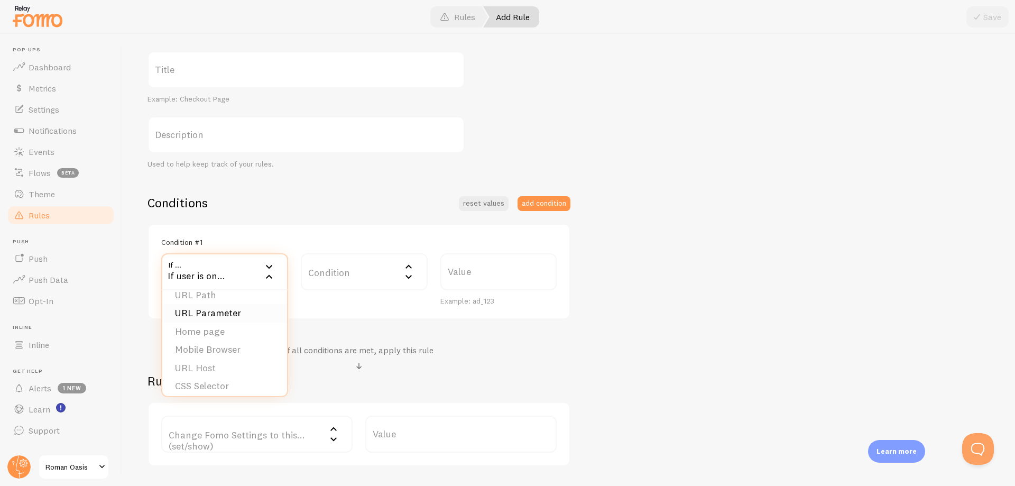
scroll to position [0, 0]
click at [331, 278] on label "Condition" at bounding box center [364, 271] width 127 height 37
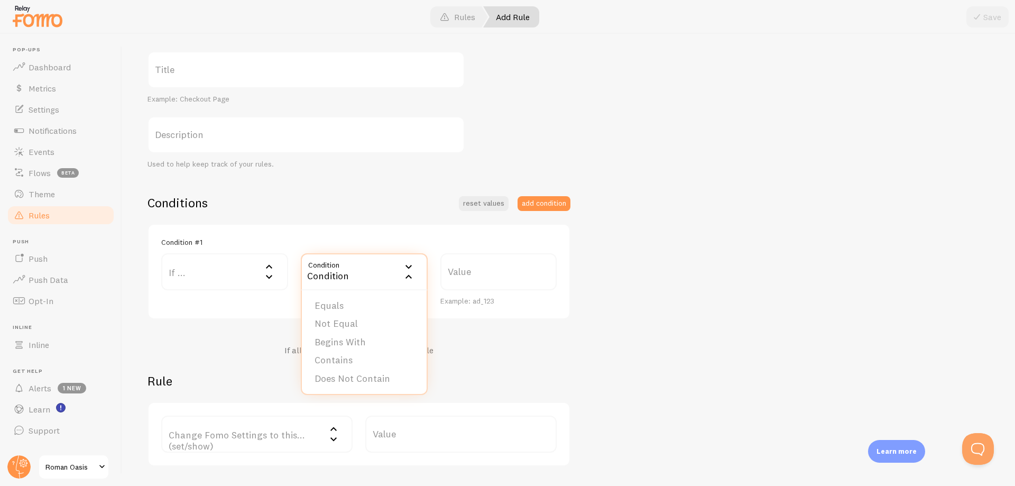
click at [234, 276] on label "If ..." at bounding box center [224, 271] width 127 height 37
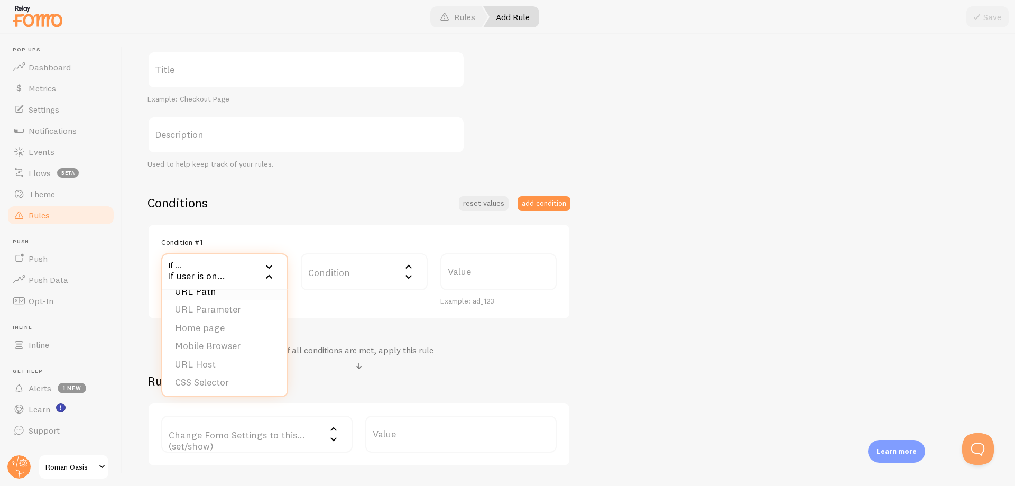
scroll to position [16, 0]
click at [314, 224] on div "Condition #1 If ... If user is on... URL Path URL Parameter Home page Mobile Br…" at bounding box center [359, 272] width 423 height 96
click at [448, 10] on link "Rules" at bounding box center [457, 16] width 61 height 21
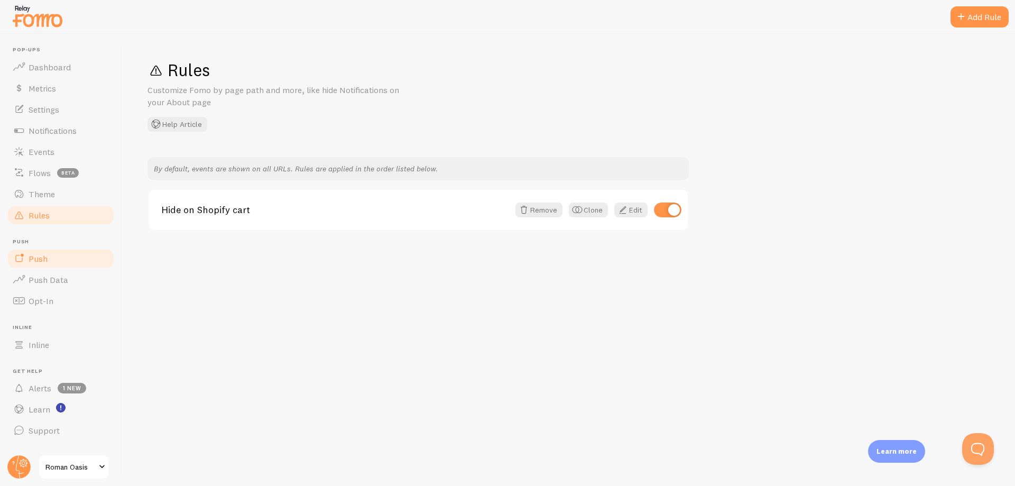
click at [42, 259] on span "Push" at bounding box center [38, 258] width 19 height 11
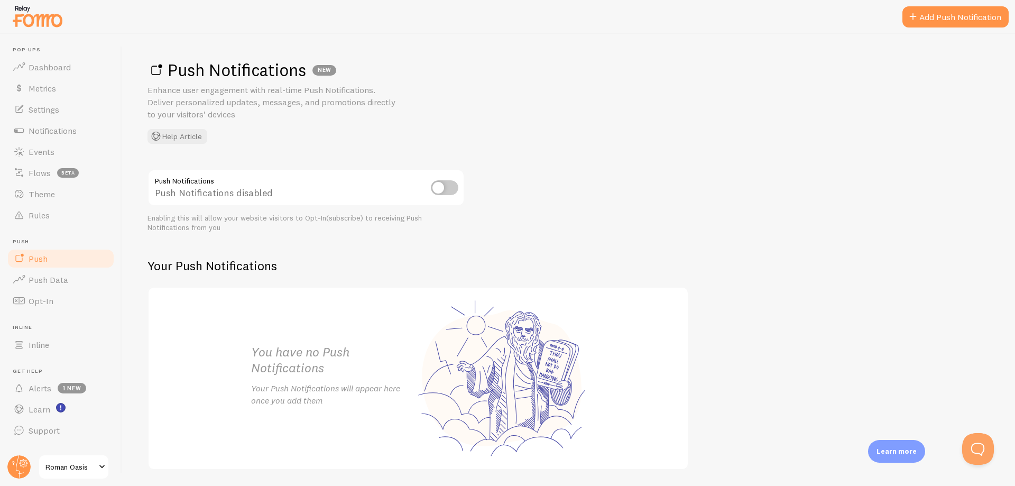
scroll to position [35, 0]
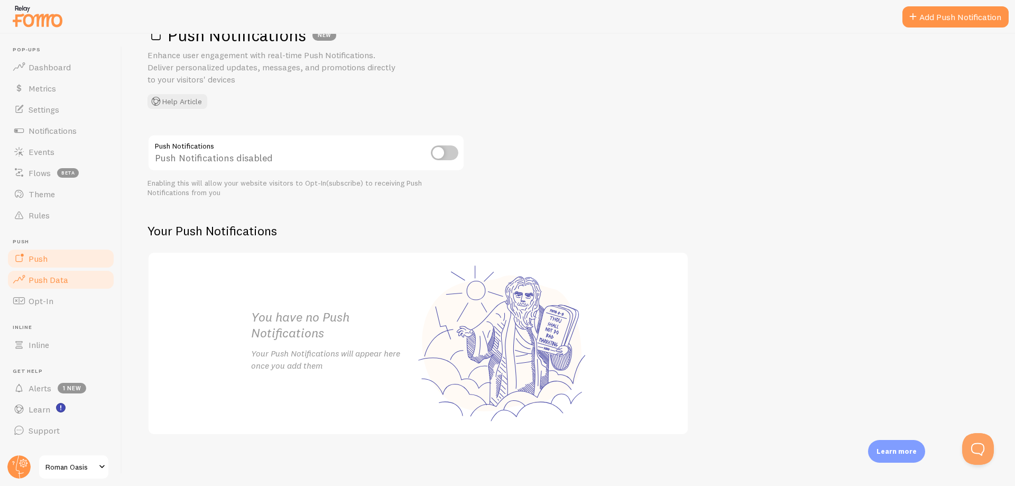
click at [57, 278] on span "Push Data" at bounding box center [49, 279] width 40 height 11
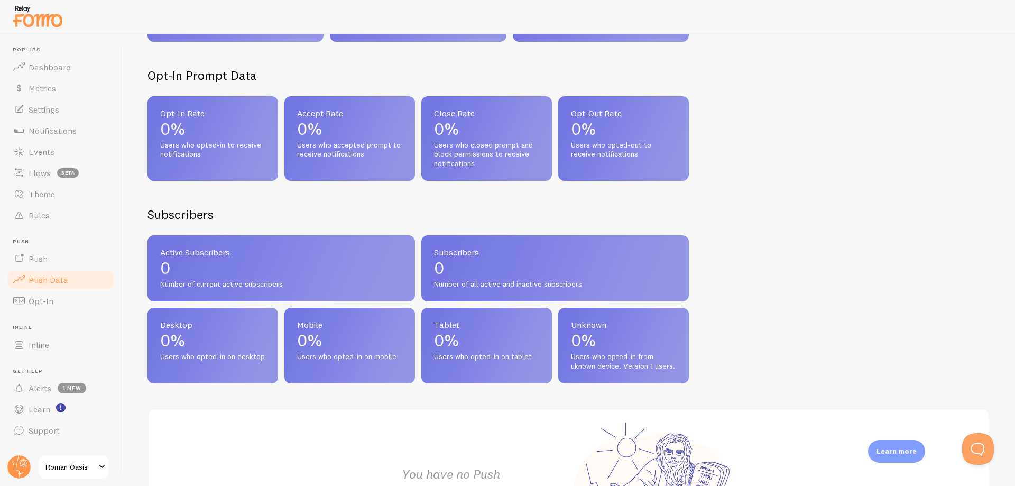
scroll to position [264, 0]
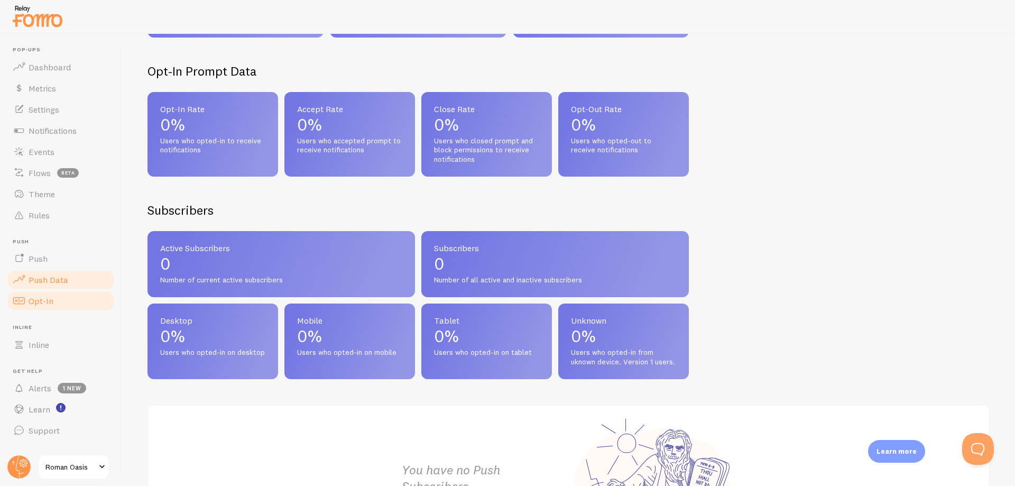
click at [57, 296] on link "Opt-In" at bounding box center [60, 300] width 109 height 21
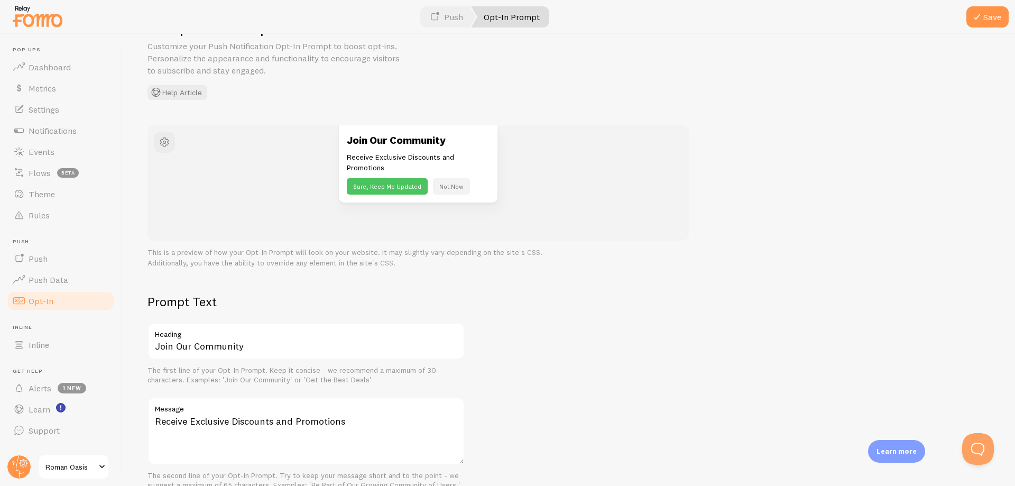
scroll to position [53, 0]
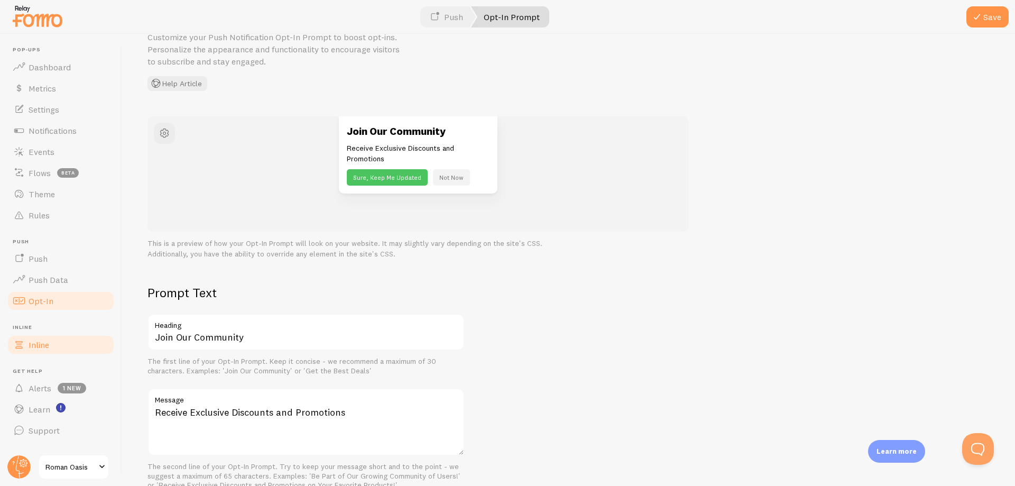
click at [59, 347] on link "Inline" at bounding box center [60, 344] width 109 height 21
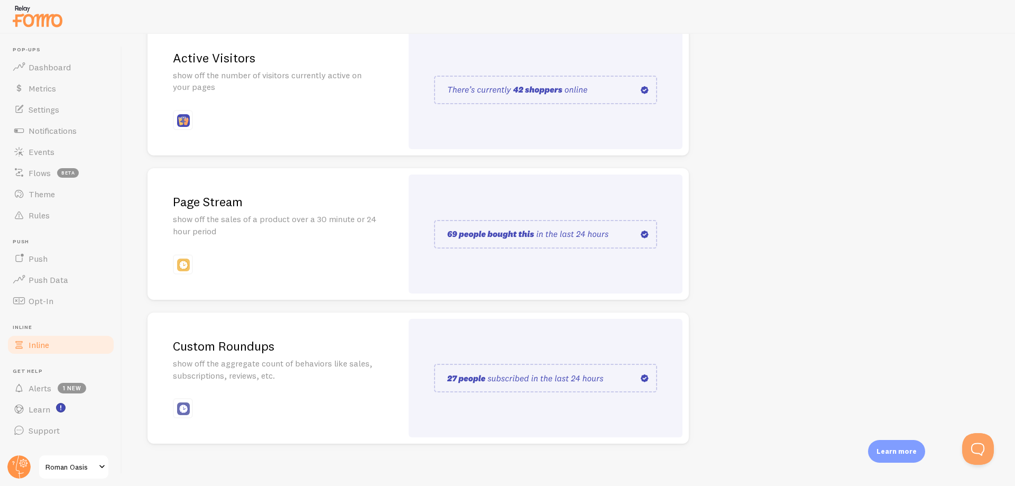
scroll to position [153, 0]
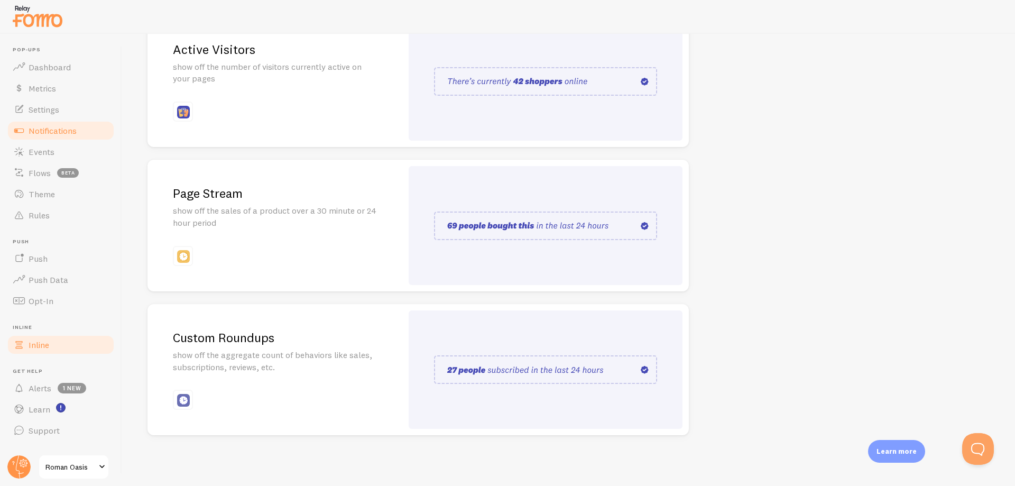
click at [59, 129] on span "Notifications" at bounding box center [53, 130] width 48 height 11
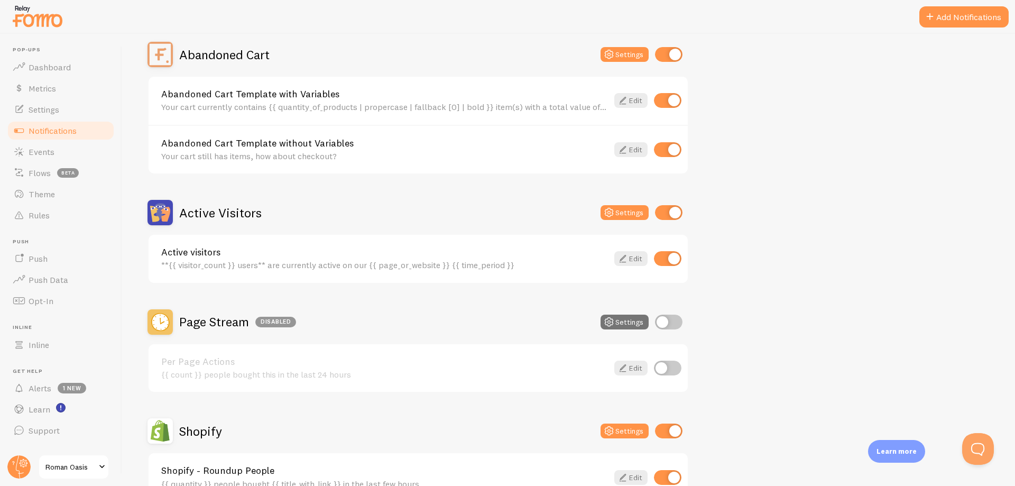
scroll to position [106, 0]
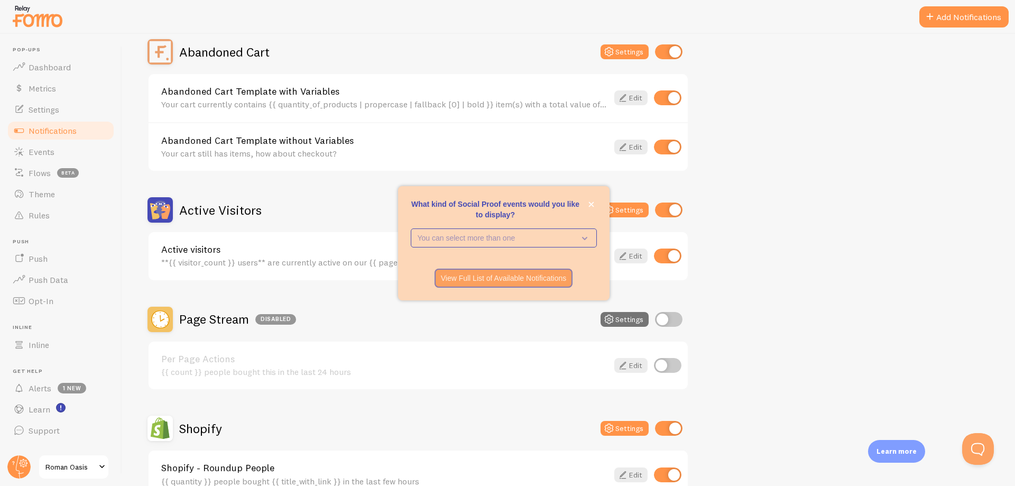
click at [290, 203] on div "Active Visitors Settings" at bounding box center [419, 209] width 542 height 25
